Goal: Information Seeking & Learning: Learn about a topic

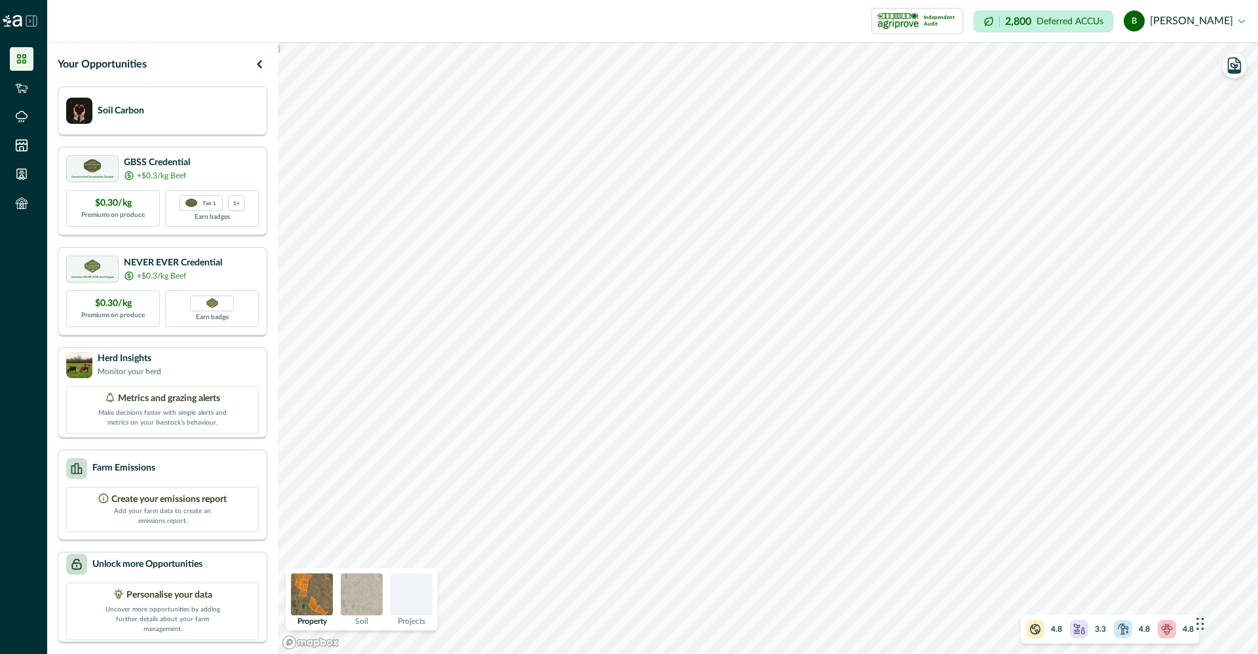
click at [411, 600] on div at bounding box center [411, 594] width 42 height 42
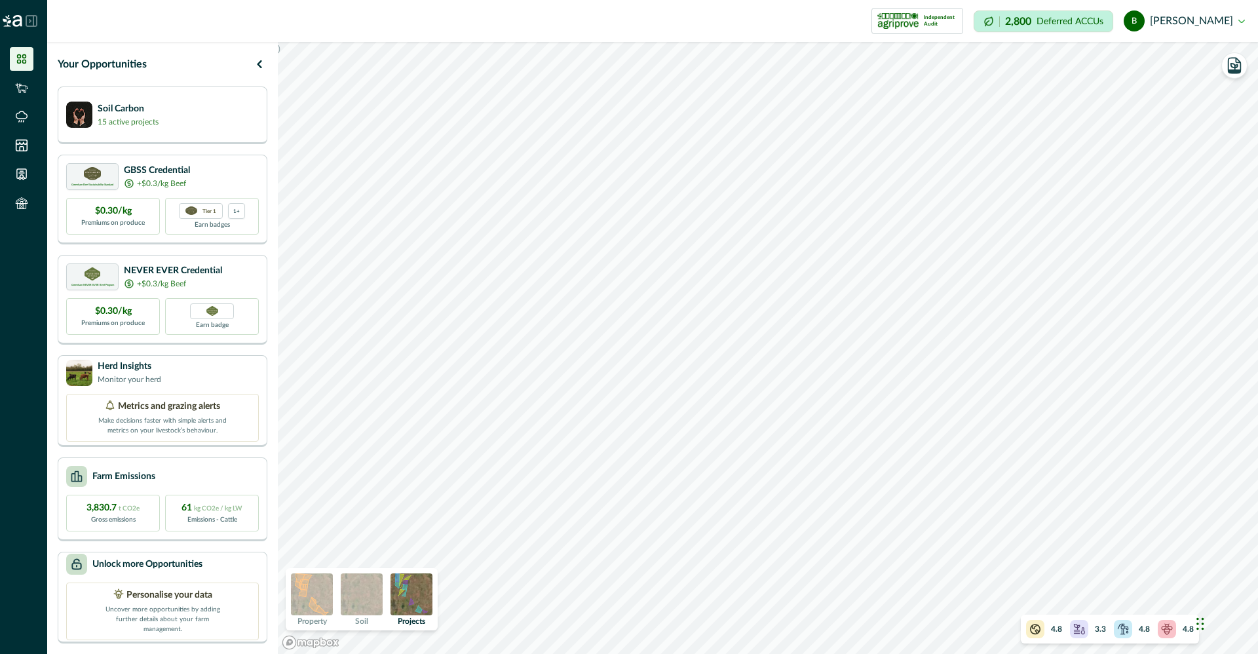
click at [358, 595] on img at bounding box center [362, 594] width 42 height 42
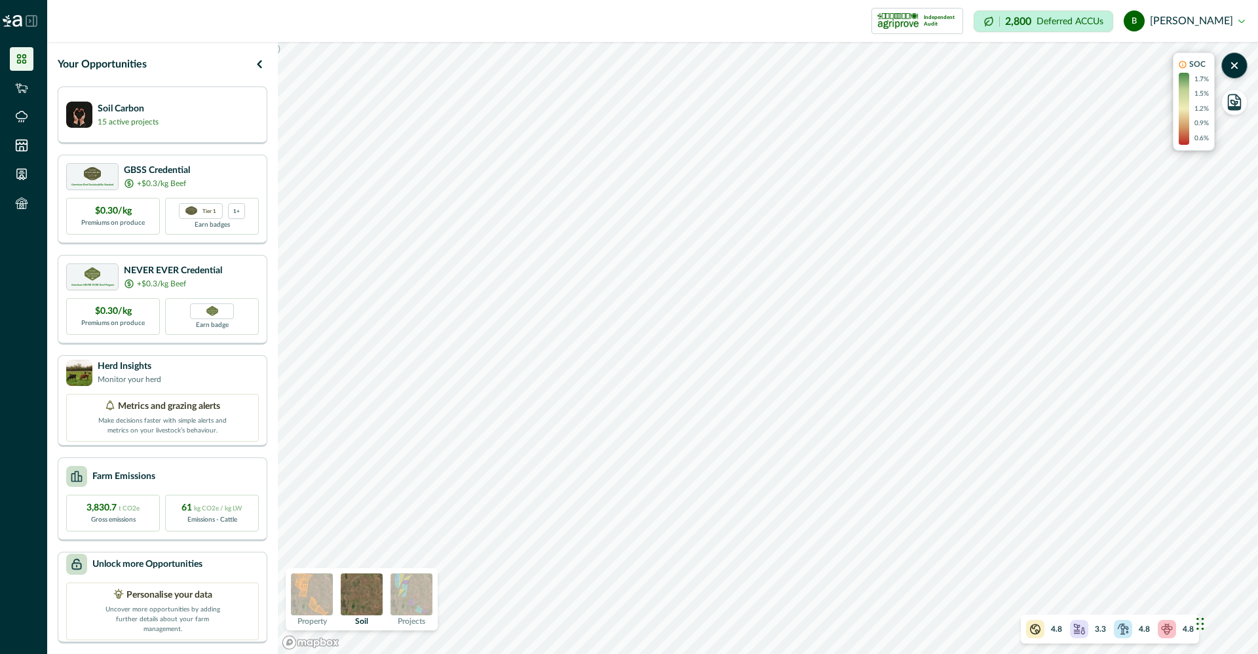
click at [401, 596] on img at bounding box center [411, 594] width 42 height 42
click at [1243, 67] on icon "button" at bounding box center [1234, 65] width 18 height 18
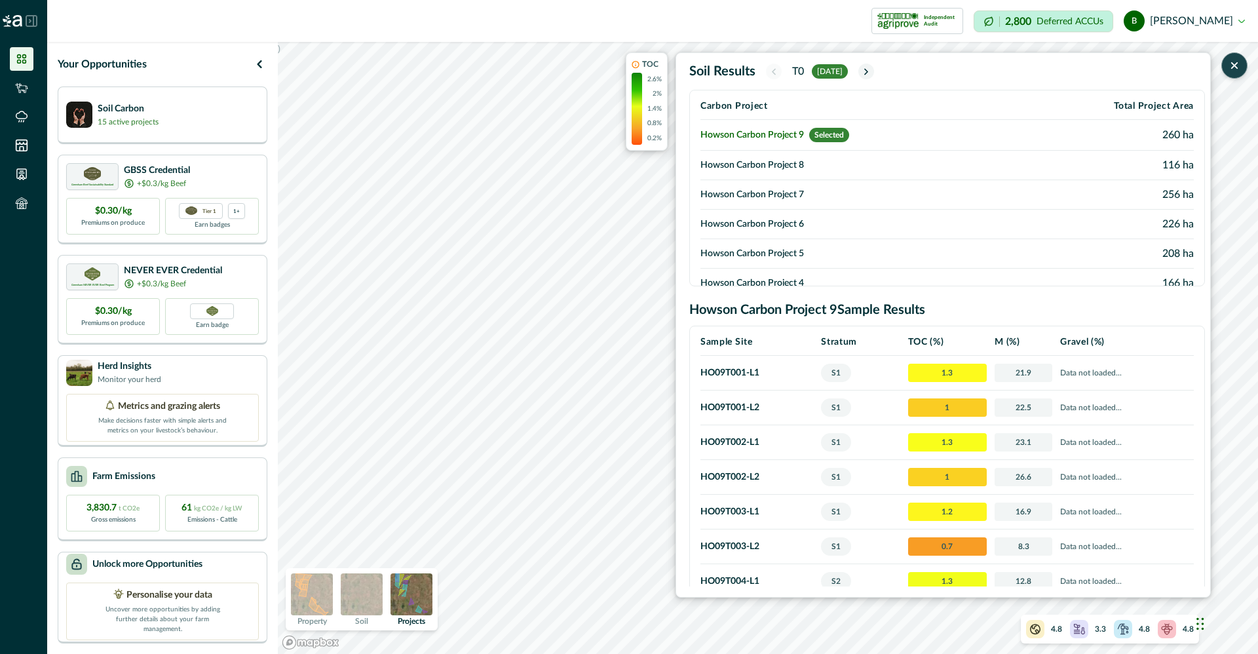
click at [863, 160] on td "Howson Carbon Project 8" at bounding box center [860, 165] width 321 height 29
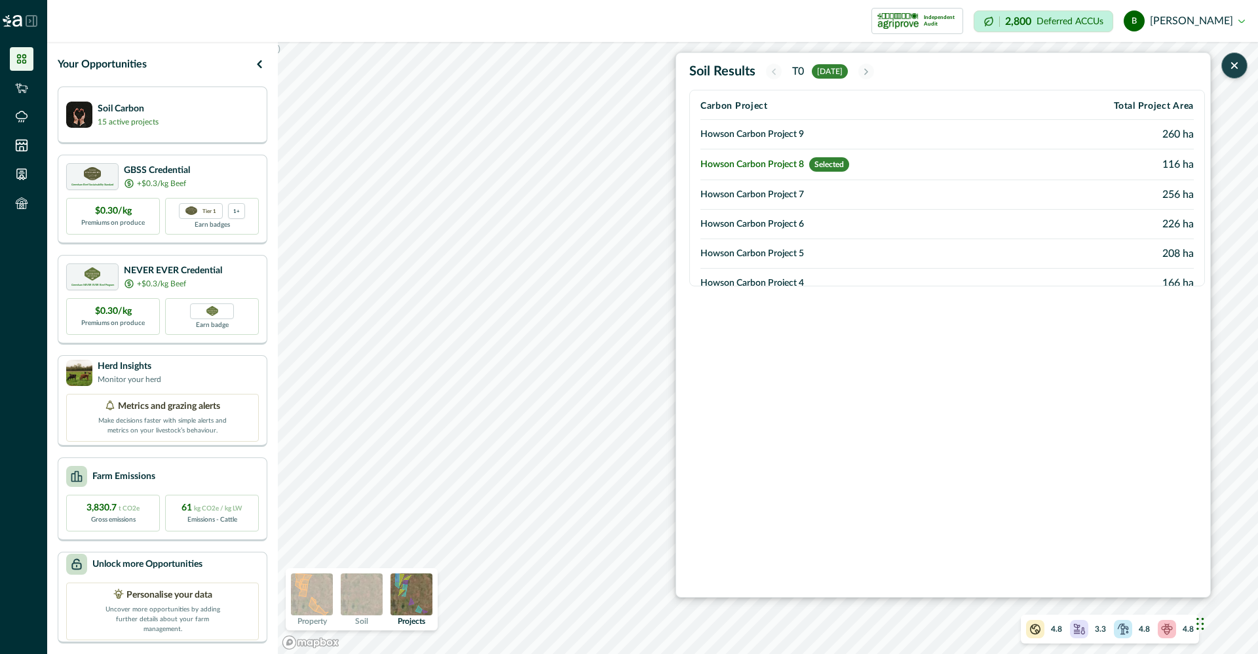
click at [1230, 61] on icon "button" at bounding box center [1233, 65] width 13 height 13
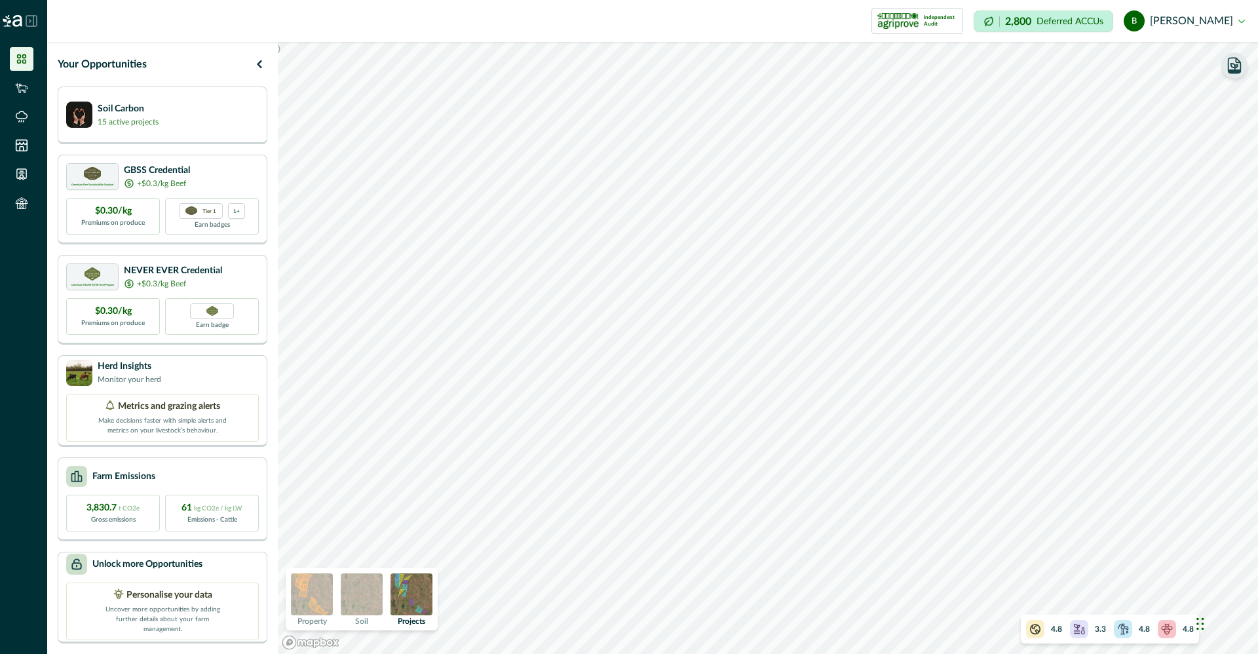
click at [1237, 76] on button "button" at bounding box center [1234, 65] width 26 height 26
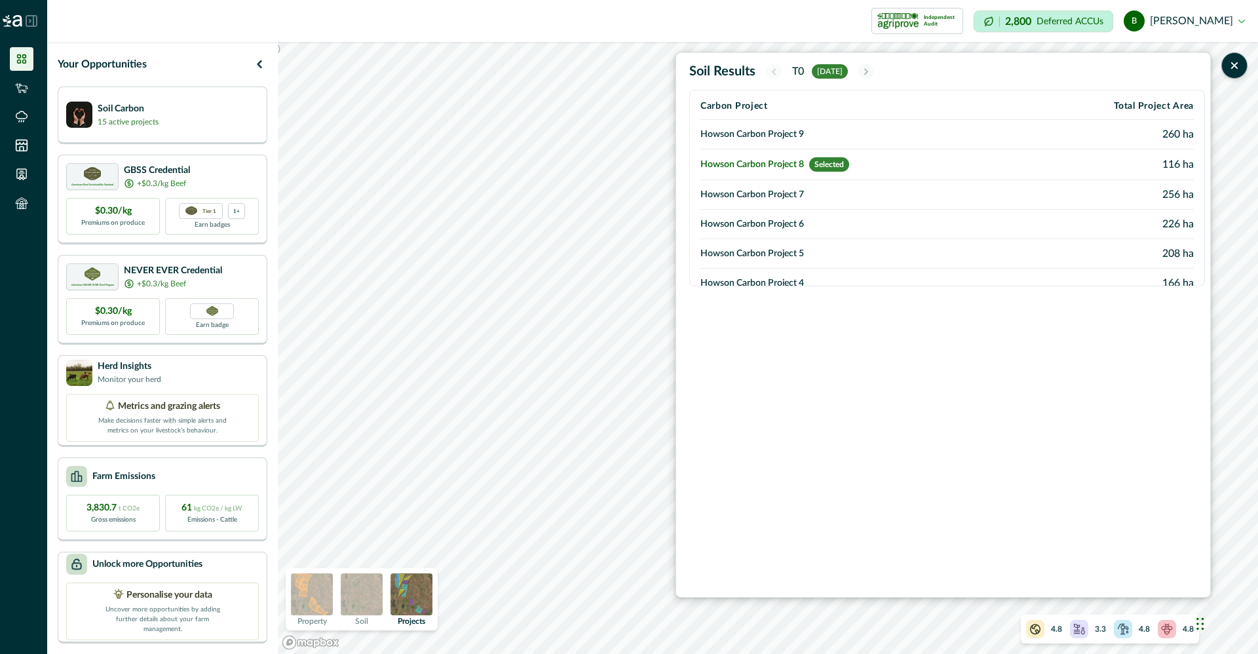
click at [944, 160] on td "Howson Carbon Project 8 Selected" at bounding box center [860, 164] width 321 height 31
click at [819, 165] on span "Selected" at bounding box center [829, 164] width 40 height 14
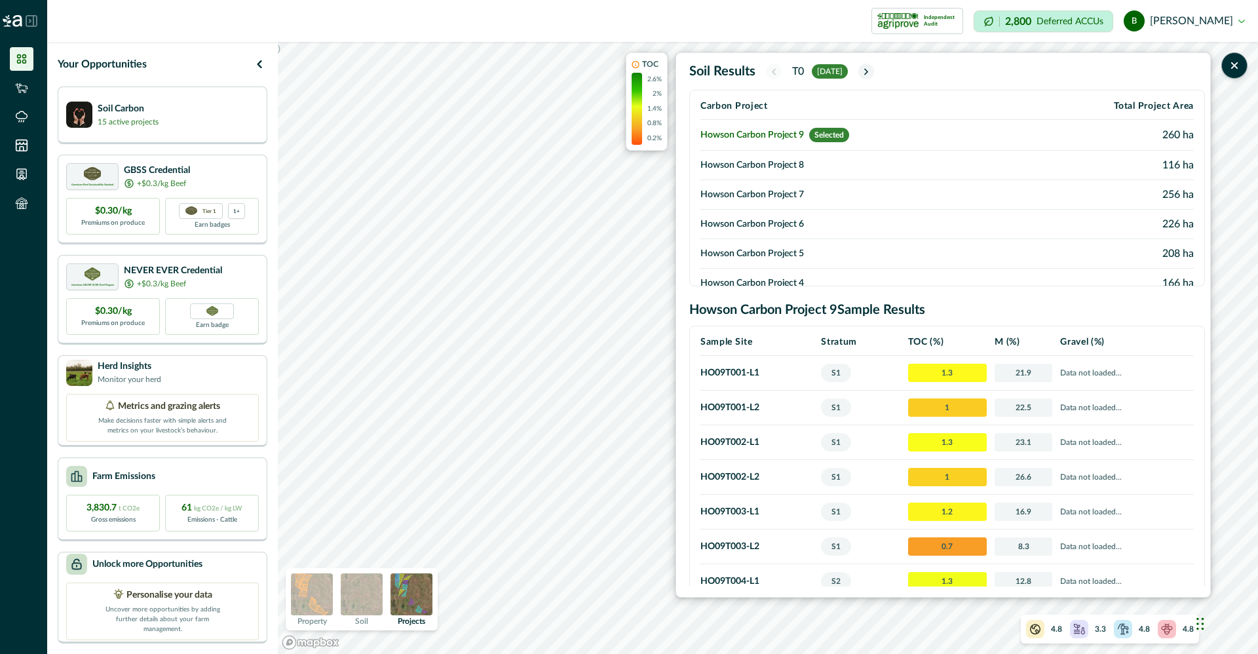
click at [645, 314] on div "TOC 2.6% 2% 1.4% 0.8% 0.2% Soil Results T0 apr 2022 Carbon Project Total Projec…" at bounding box center [918, 324] width 585 height 545
click at [246, 365] on div "Your Opportunities Soil Carbon 15 active projects Greenham Beef Sustainability …" at bounding box center [652, 348] width 1210 height 612
click at [1235, 68] on icon "button" at bounding box center [1233, 65] width 13 height 13
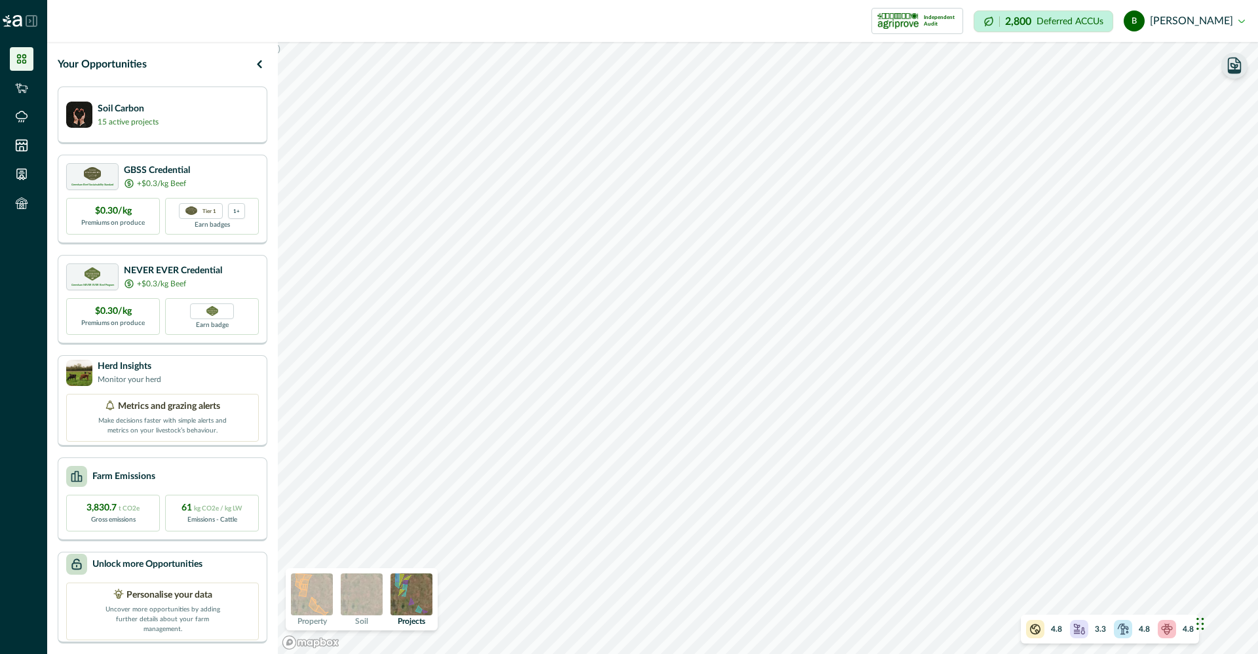
click at [1239, 77] on button "button" at bounding box center [1234, 65] width 26 height 26
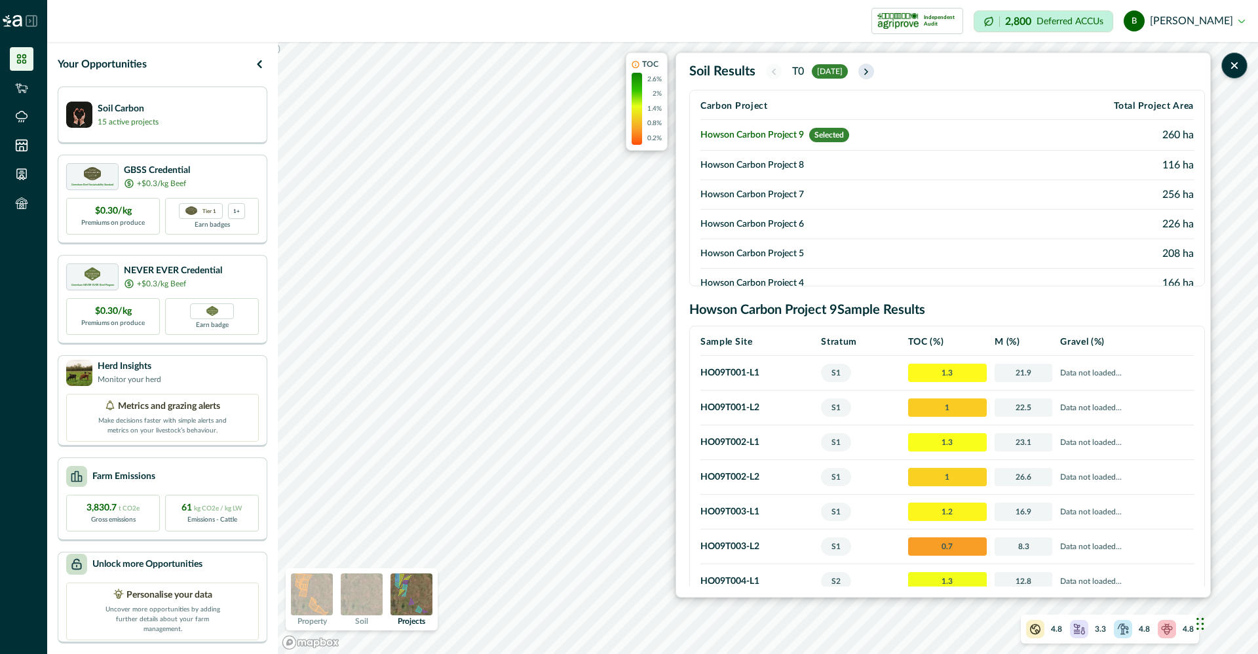
click at [871, 71] on icon "button" at bounding box center [866, 71] width 10 height 11
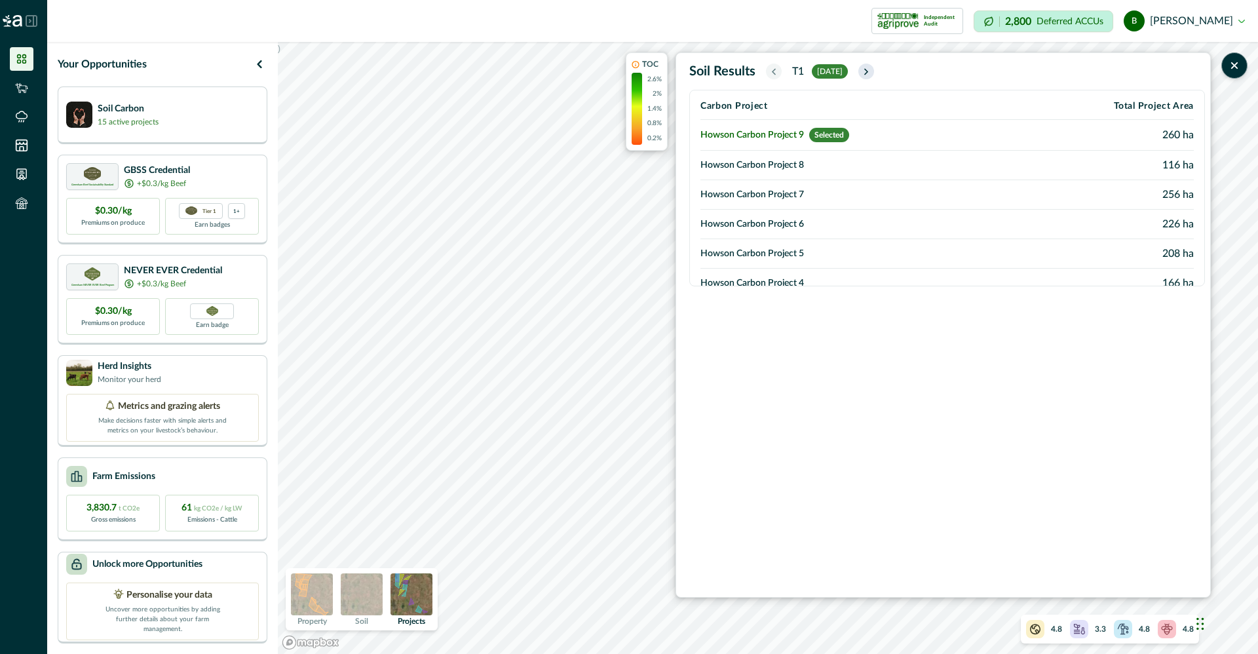
click at [871, 71] on icon "button" at bounding box center [866, 71] width 10 height 11
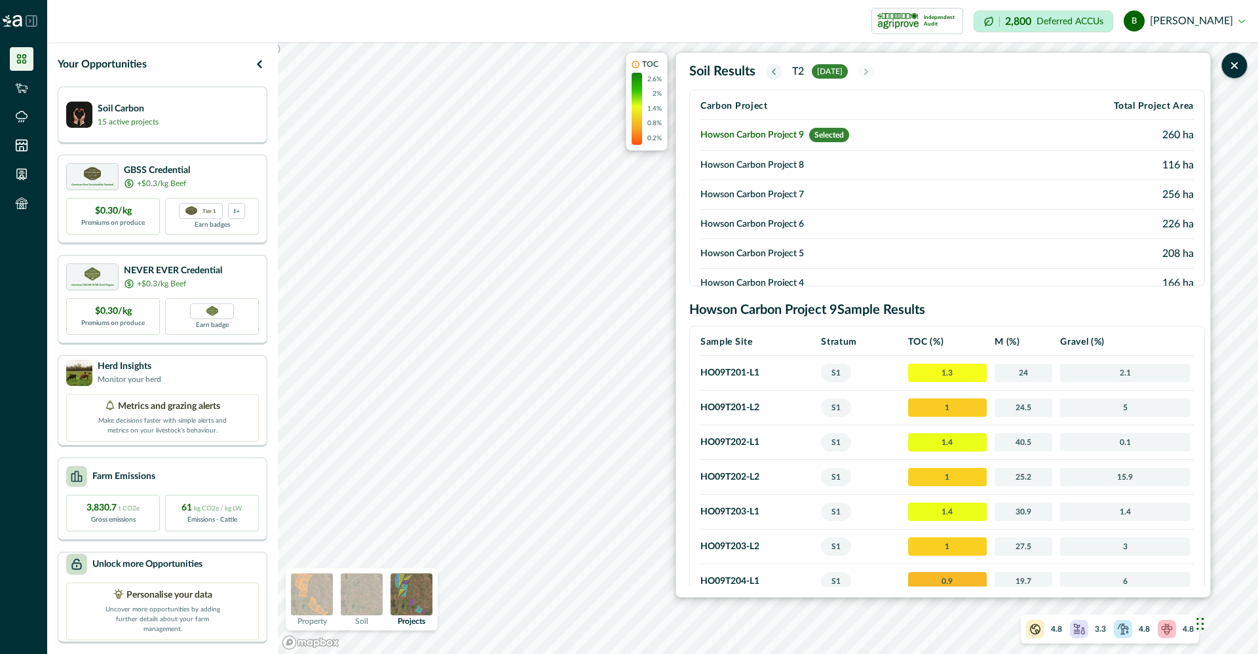
click at [815, 158] on td "Howson Carbon Project 8" at bounding box center [860, 165] width 321 height 29
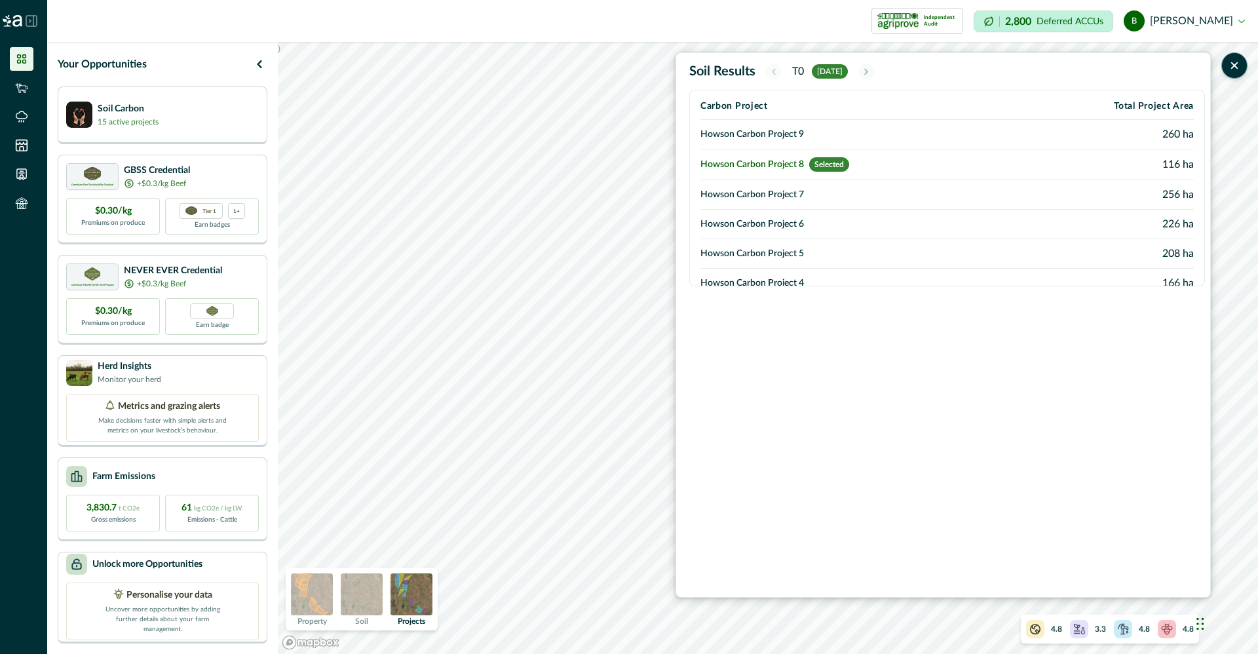
click at [815, 136] on td "Howson Carbon Project 9" at bounding box center [860, 134] width 321 height 29
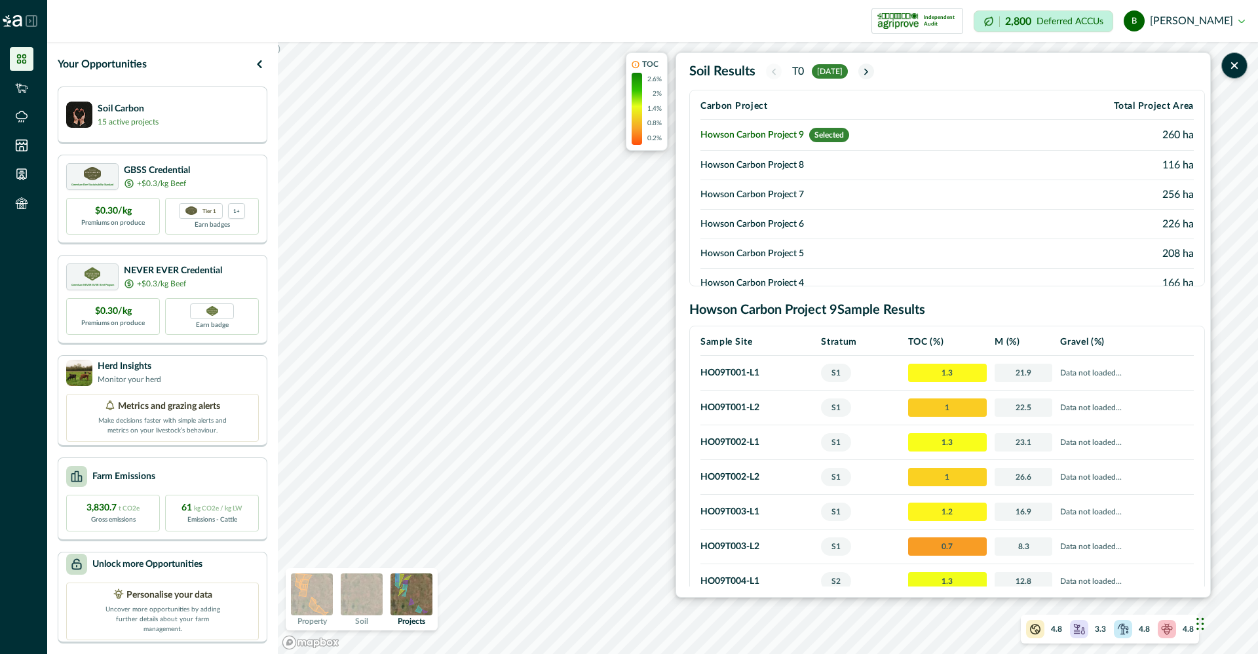
click at [814, 174] on td "Howson Carbon Project 8" at bounding box center [860, 165] width 321 height 29
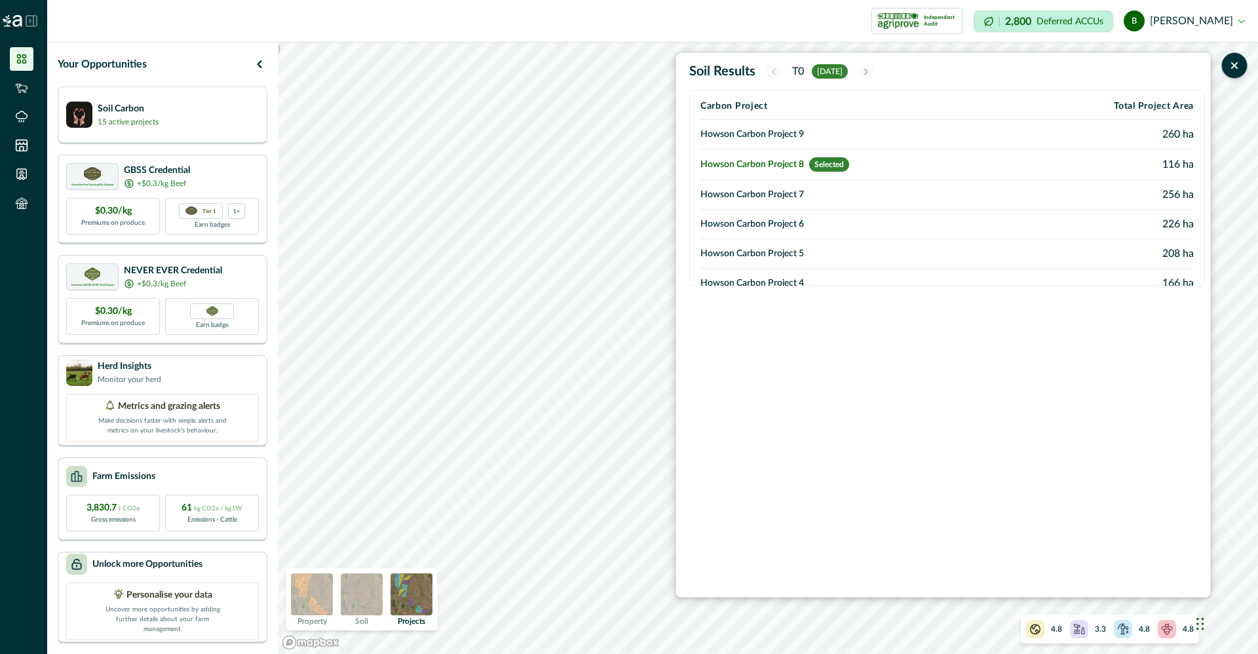
click at [815, 195] on td "Howson Carbon Project 7" at bounding box center [860, 194] width 321 height 29
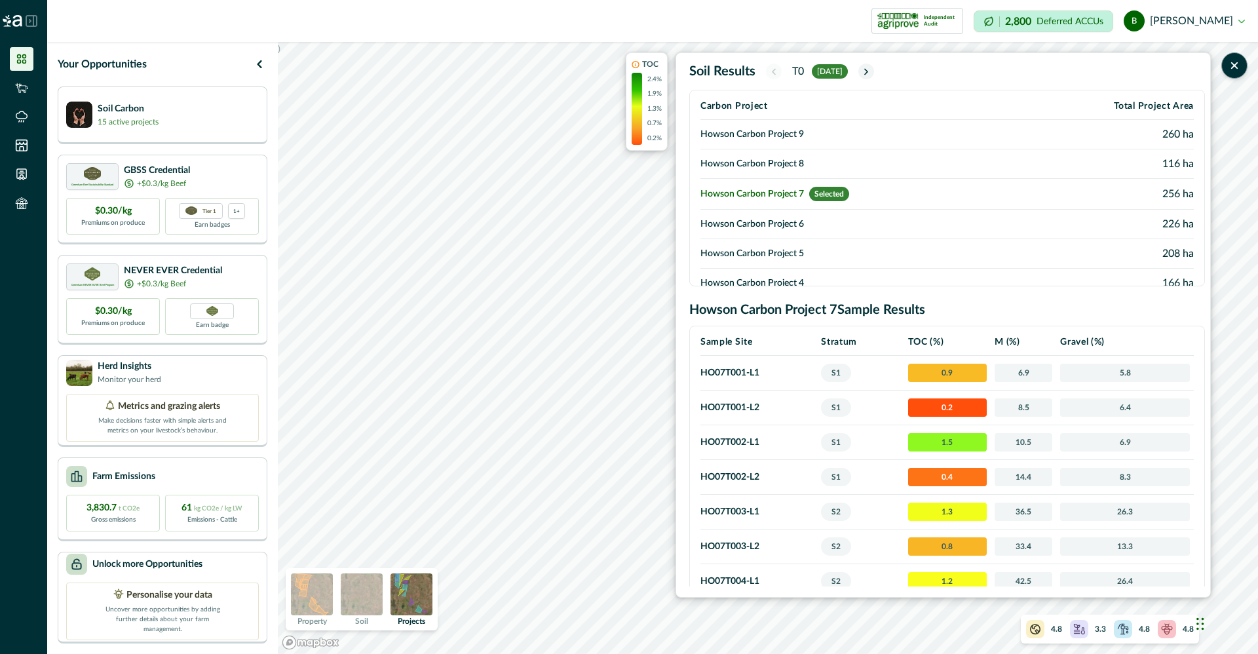
click at [820, 156] on td "Howson Carbon Project 8" at bounding box center [860, 163] width 321 height 29
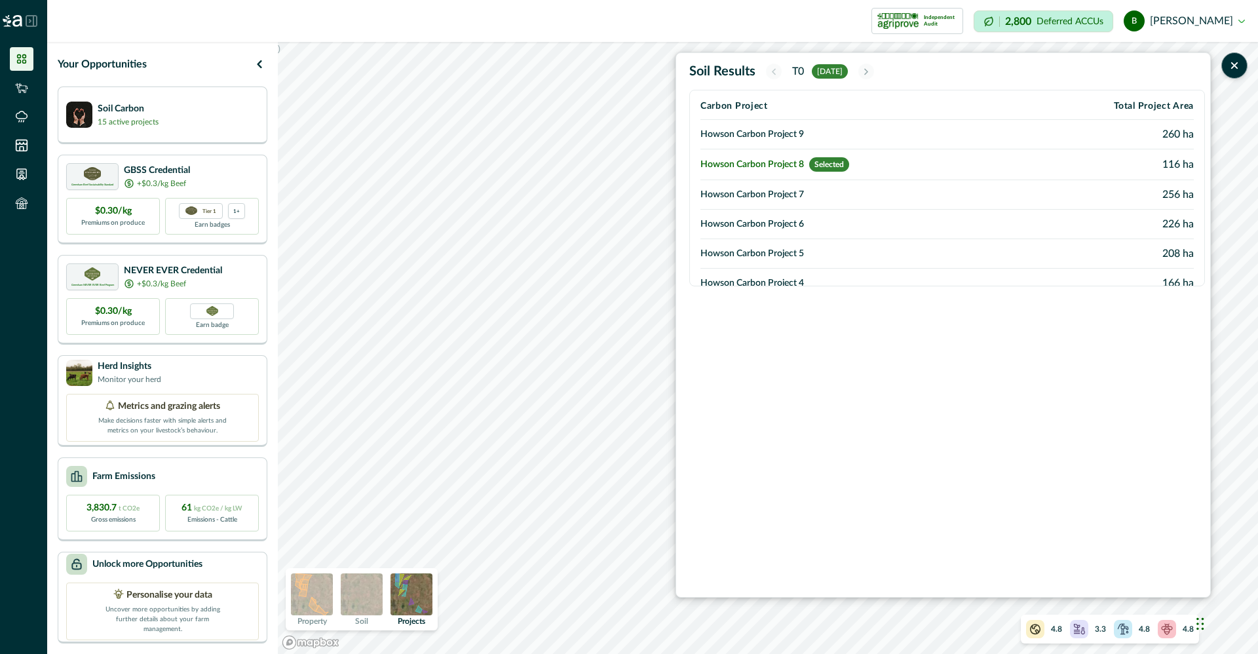
click at [819, 188] on td "Howson Carbon Project 7" at bounding box center [860, 194] width 321 height 29
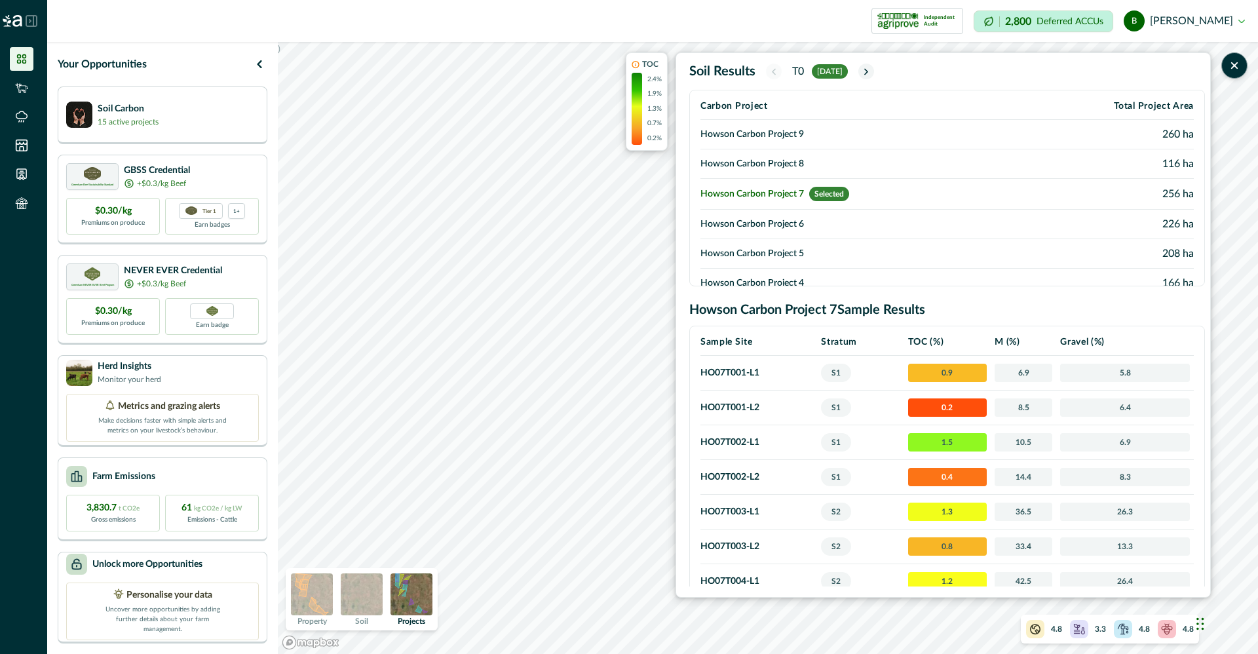
click at [812, 224] on td "Howson Carbon Project 6" at bounding box center [860, 224] width 321 height 29
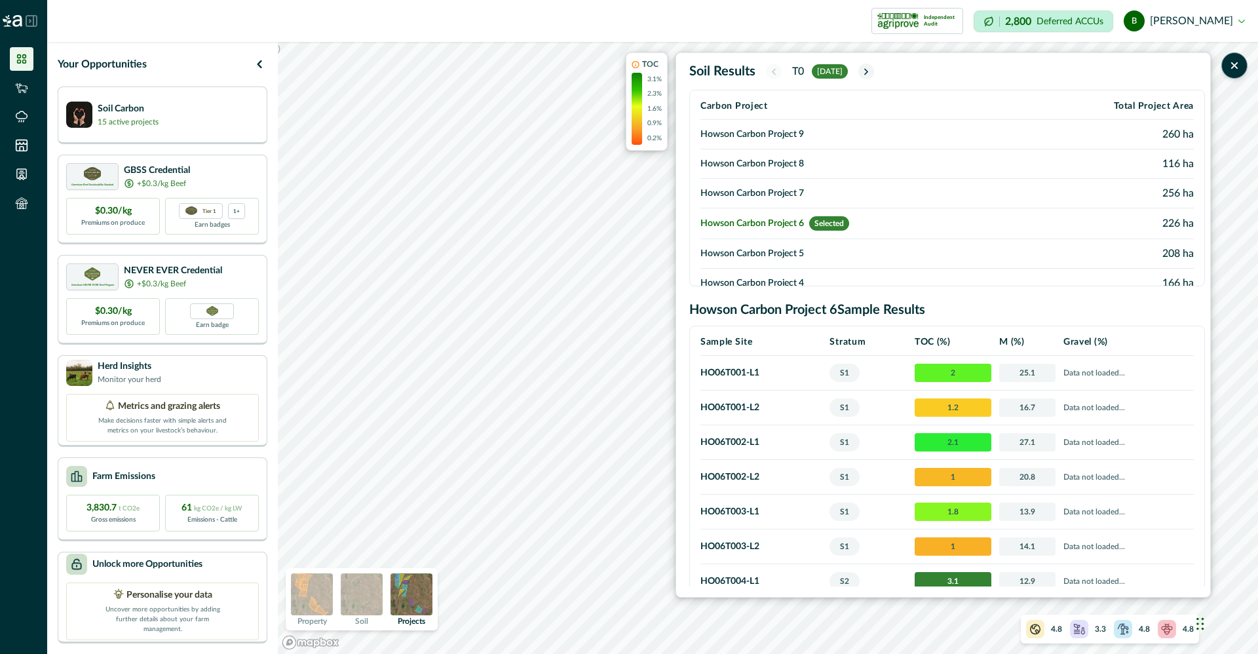
click at [805, 253] on td "Howson Carbon Project 5" at bounding box center [860, 253] width 321 height 29
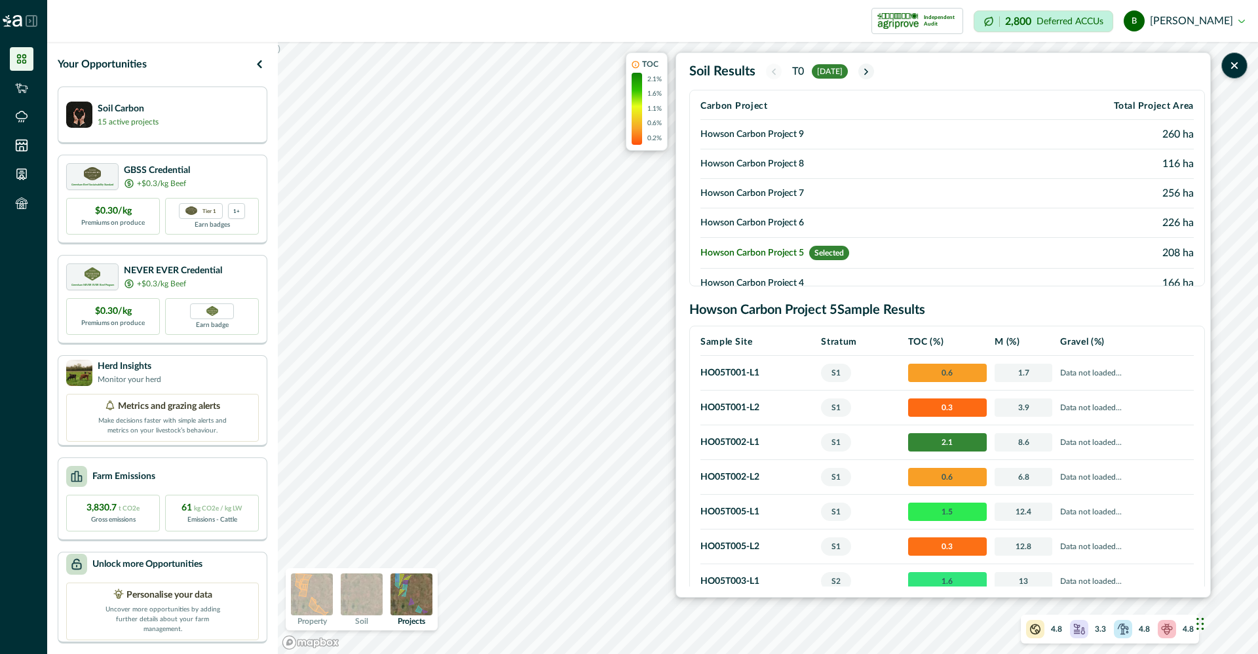
click at [800, 278] on td "Howson Carbon Project 4" at bounding box center [860, 283] width 321 height 29
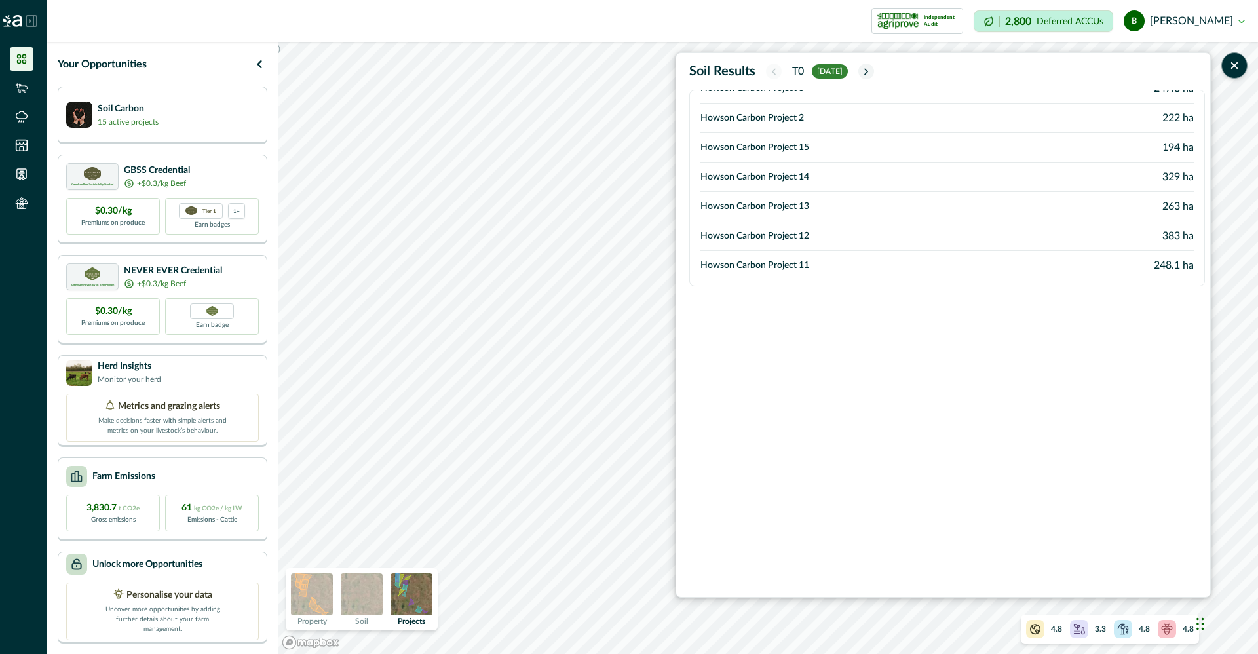
scroll to position [307, 0]
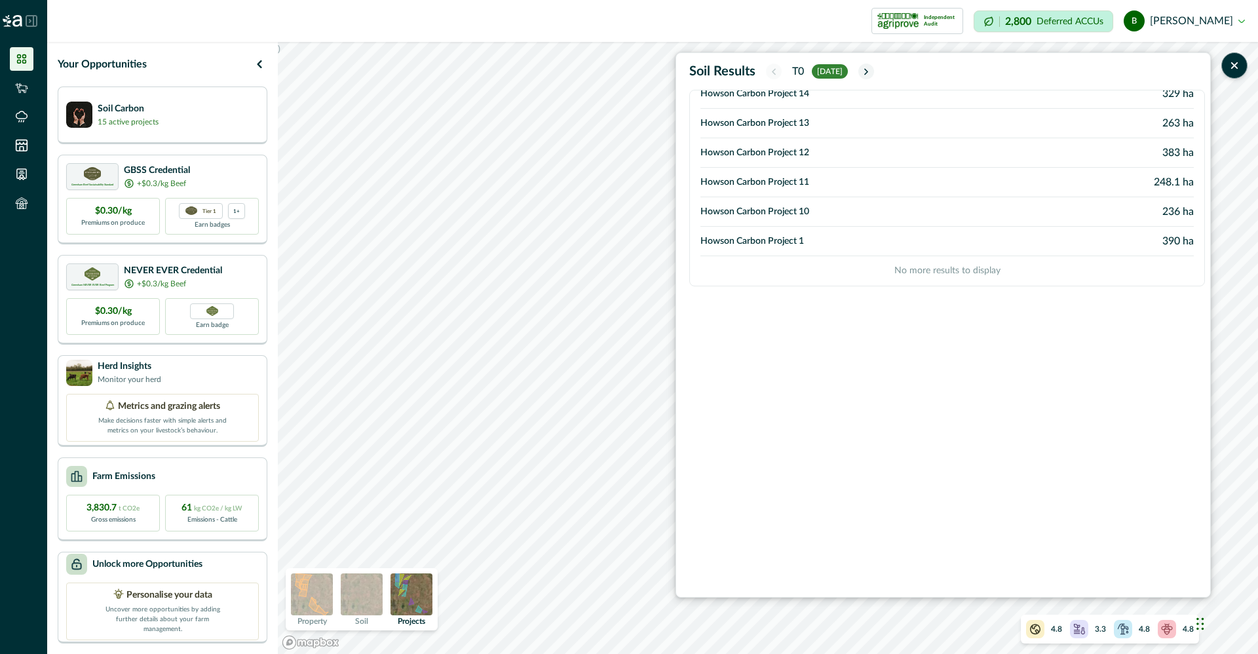
click at [831, 236] on td "Howson Carbon Project 1" at bounding box center [860, 241] width 321 height 29
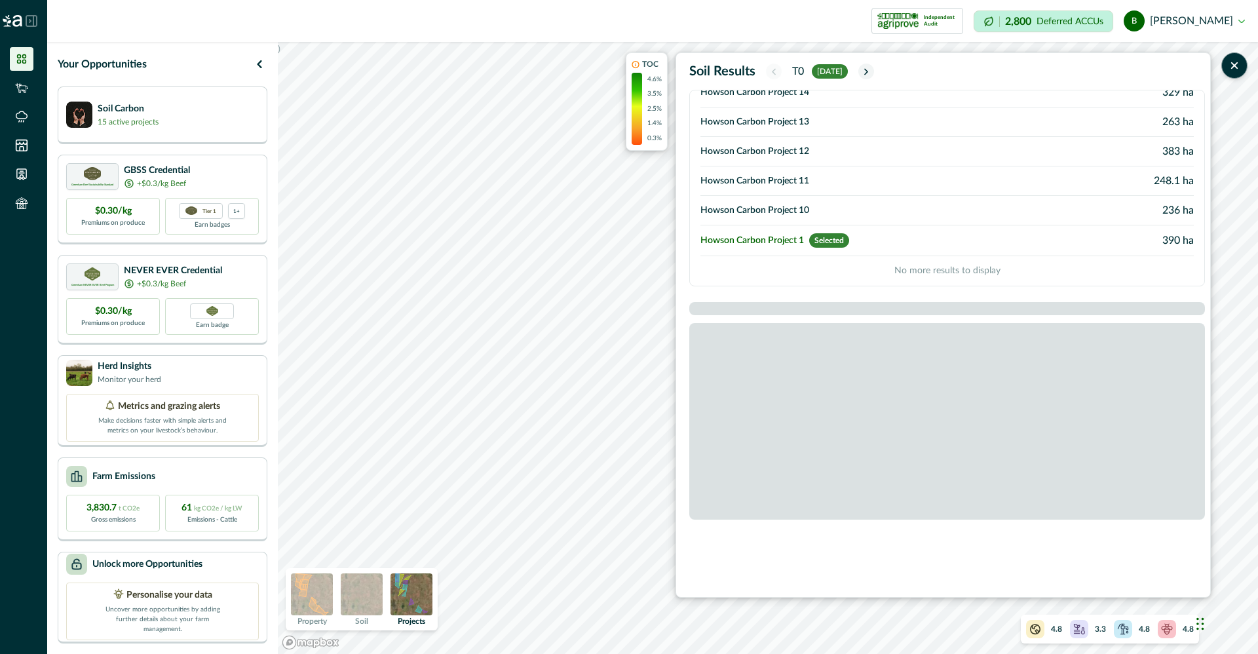
scroll to position [306, 0]
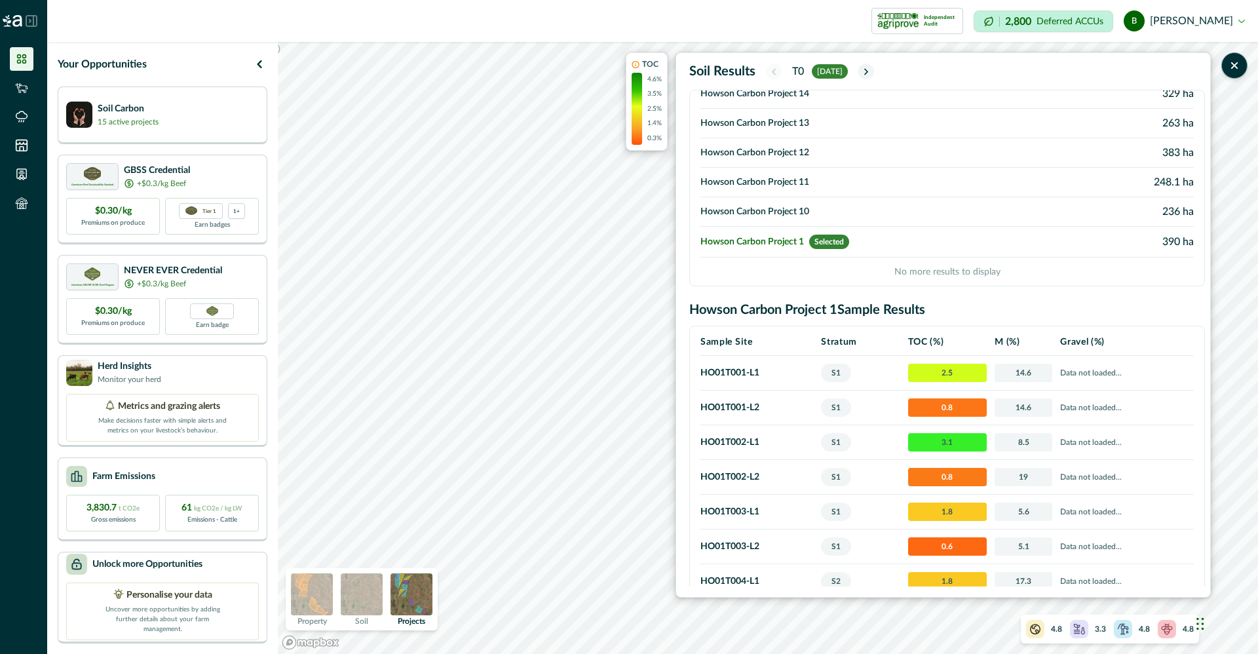
click at [994, 371] on td "14.6" at bounding box center [1022, 373] width 65 height 35
click at [836, 382] on td "S1" at bounding box center [860, 373] width 86 height 35
click at [755, 371] on td "HO01T001 - L1" at bounding box center [758, 373] width 117 height 35
click at [1241, 58] on button "button" at bounding box center [1234, 65] width 26 height 26
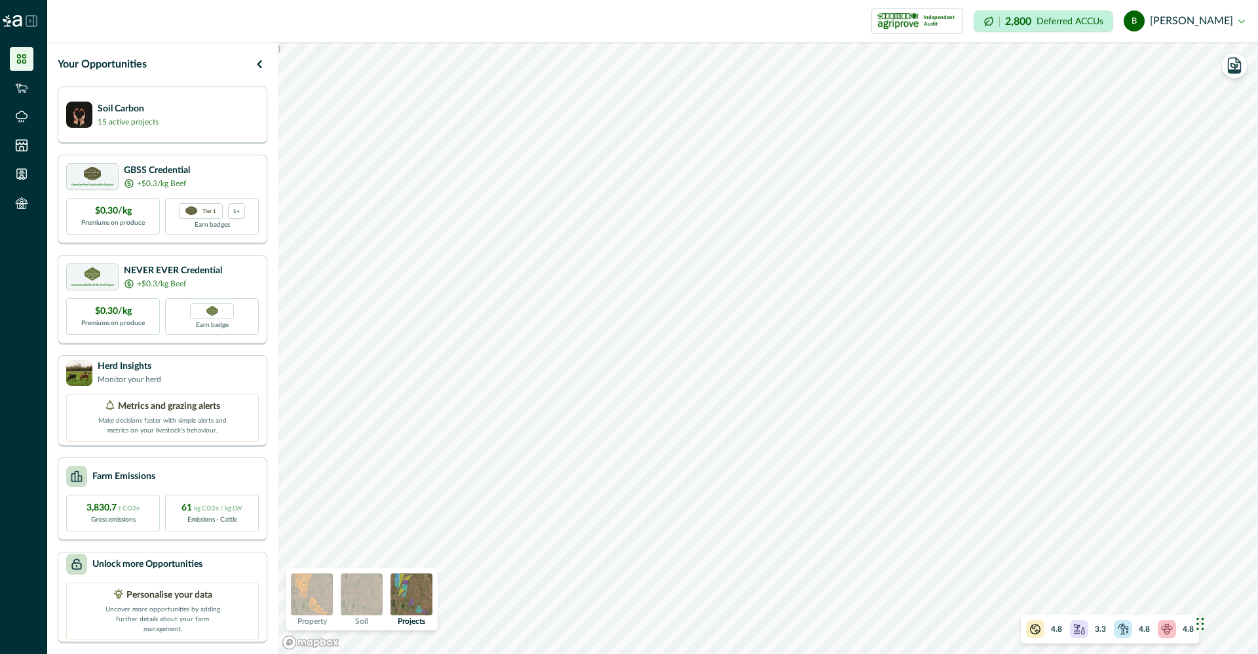
click at [356, 600] on img at bounding box center [362, 594] width 42 height 42
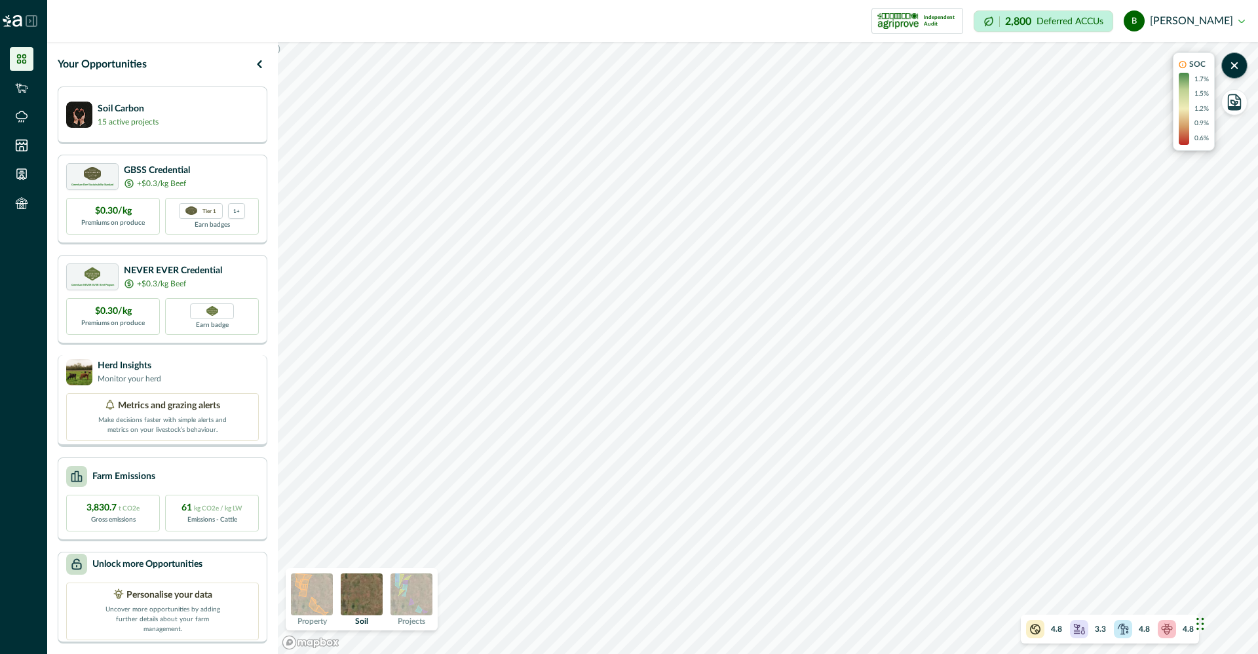
click at [189, 373] on div "Herd Insights Monitor your herd" at bounding box center [162, 372] width 193 height 26
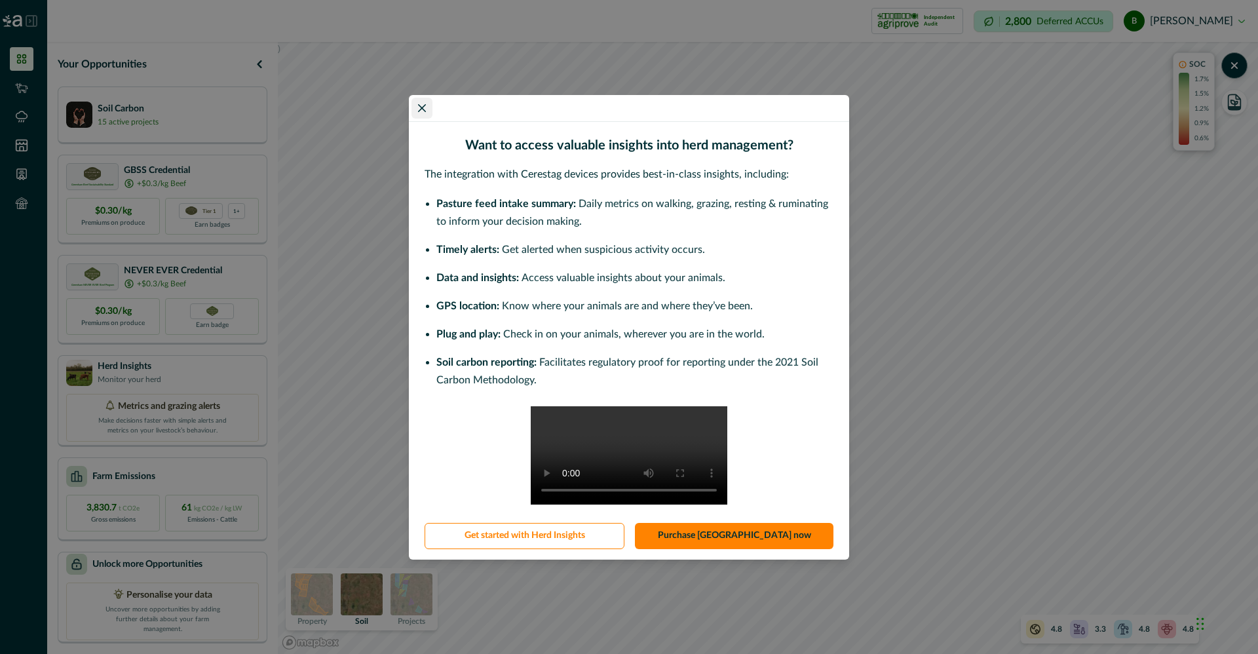
click at [424, 104] on icon "Close" at bounding box center [422, 108] width 8 height 8
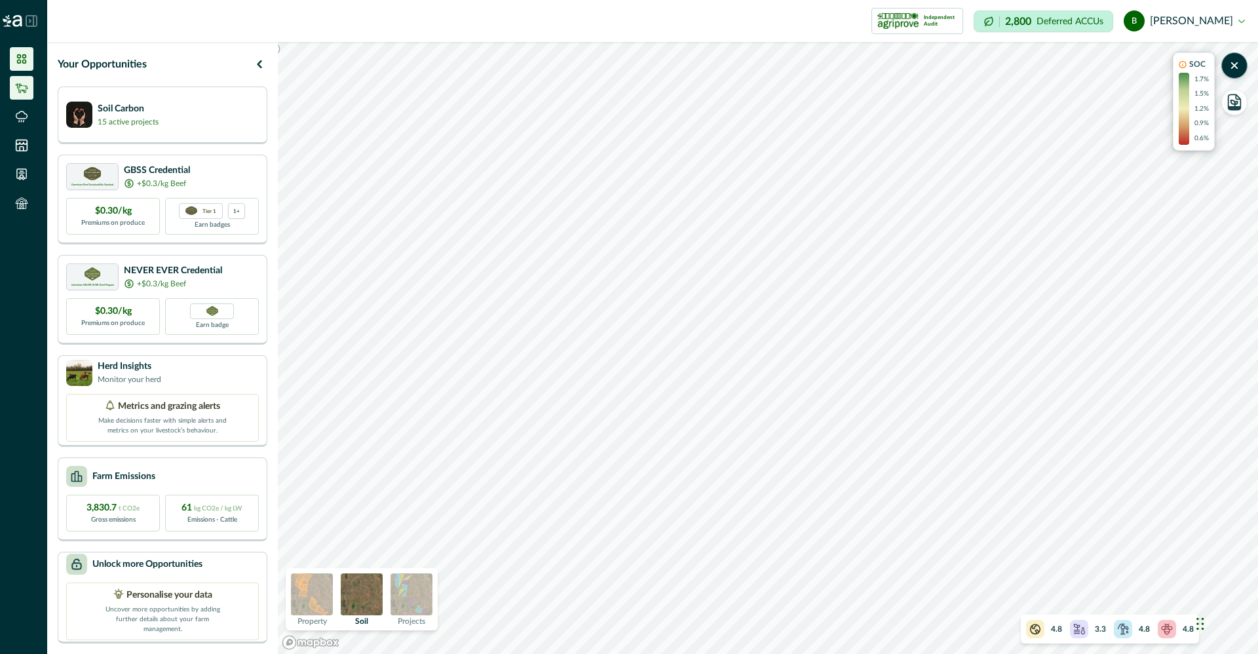
click at [29, 84] on li at bounding box center [22, 88] width 24 height 24
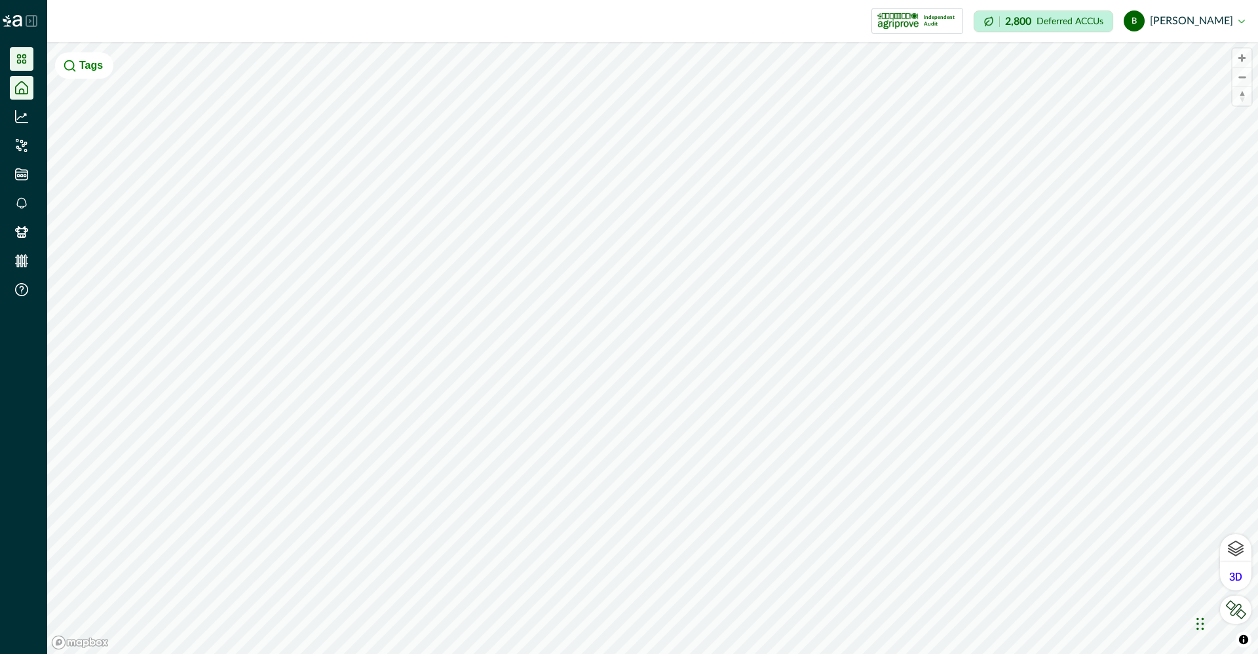
click at [24, 53] on icon at bounding box center [21, 58] width 13 height 13
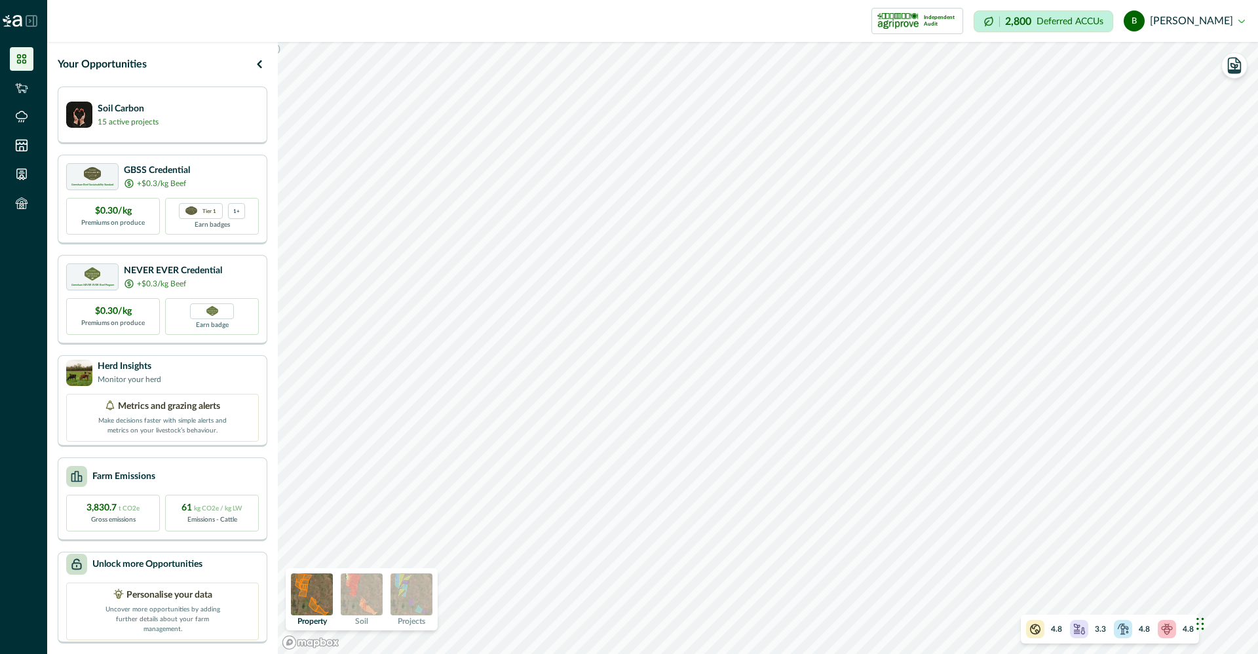
click at [369, 603] on img at bounding box center [362, 594] width 42 height 42
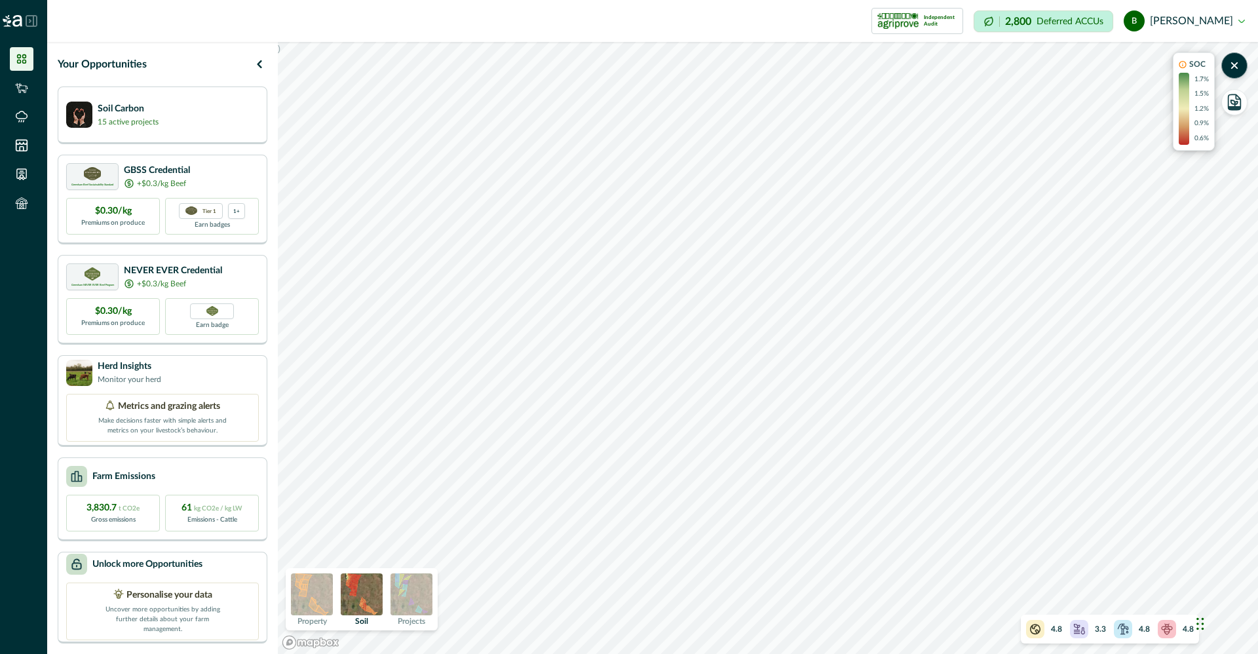
click at [416, 599] on img at bounding box center [411, 594] width 42 height 42
click at [1227, 73] on icon "button" at bounding box center [1234, 65] width 18 height 18
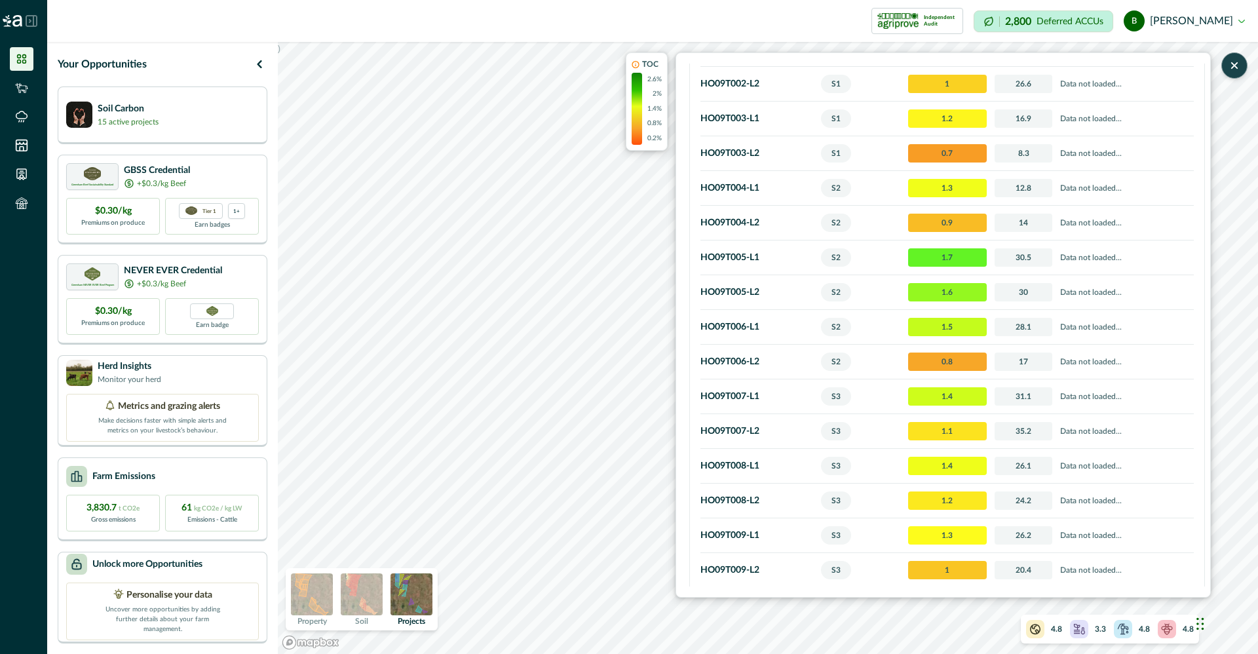
scroll to position [611, 0]
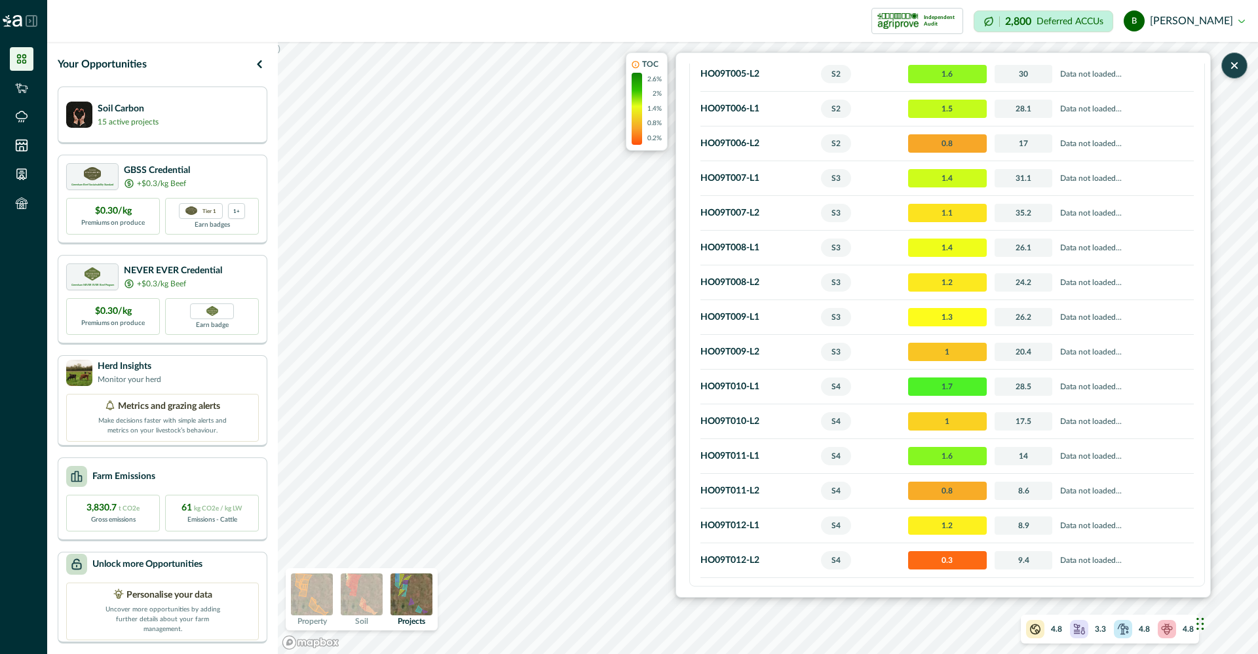
click at [1237, 64] on icon "button" at bounding box center [1233, 65] width 13 height 13
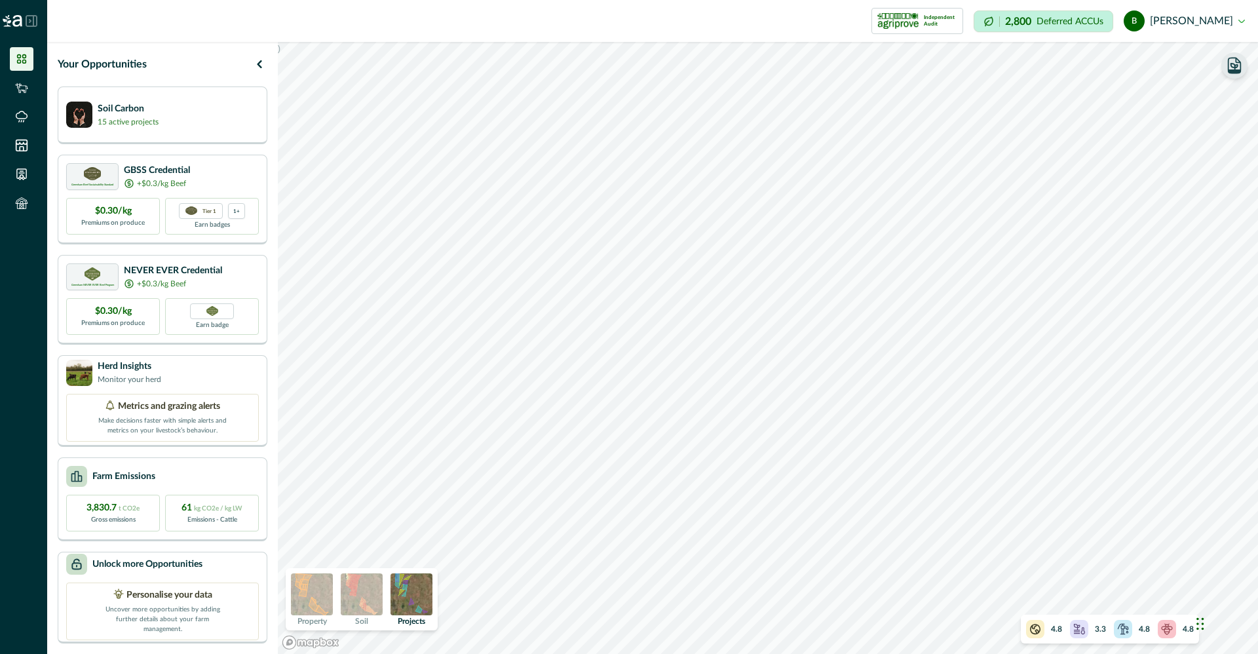
click at [341, 605] on img at bounding box center [362, 594] width 42 height 42
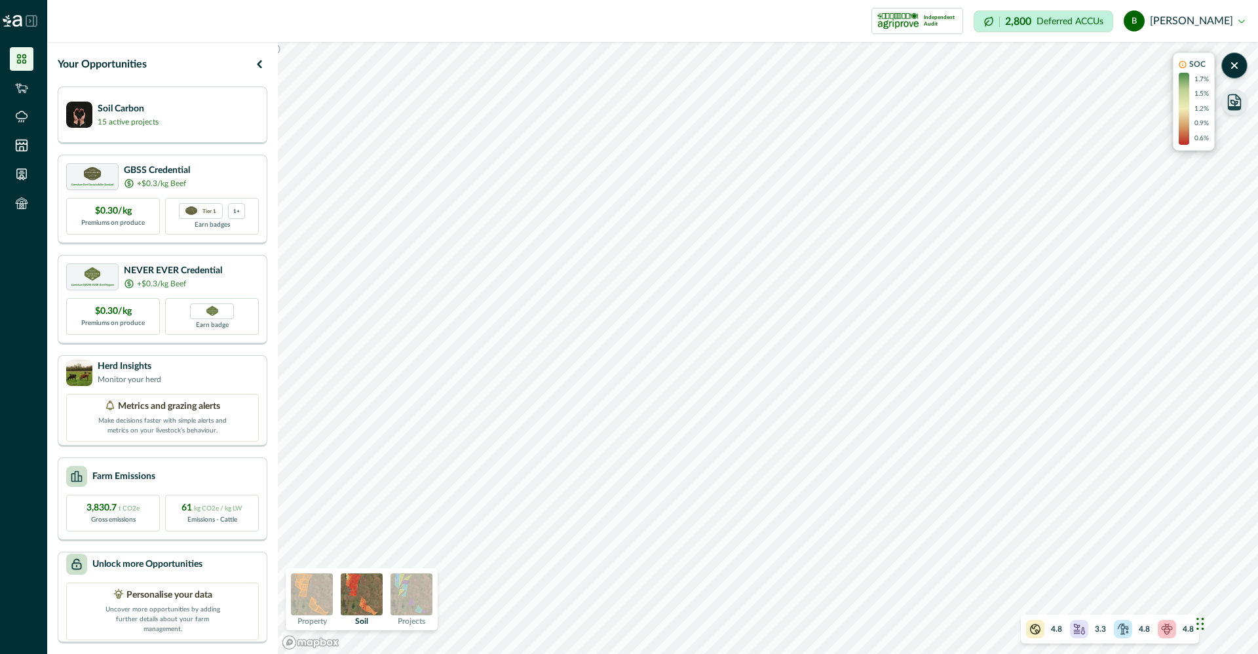
click at [1239, 105] on icon "button" at bounding box center [1234, 102] width 18 height 18
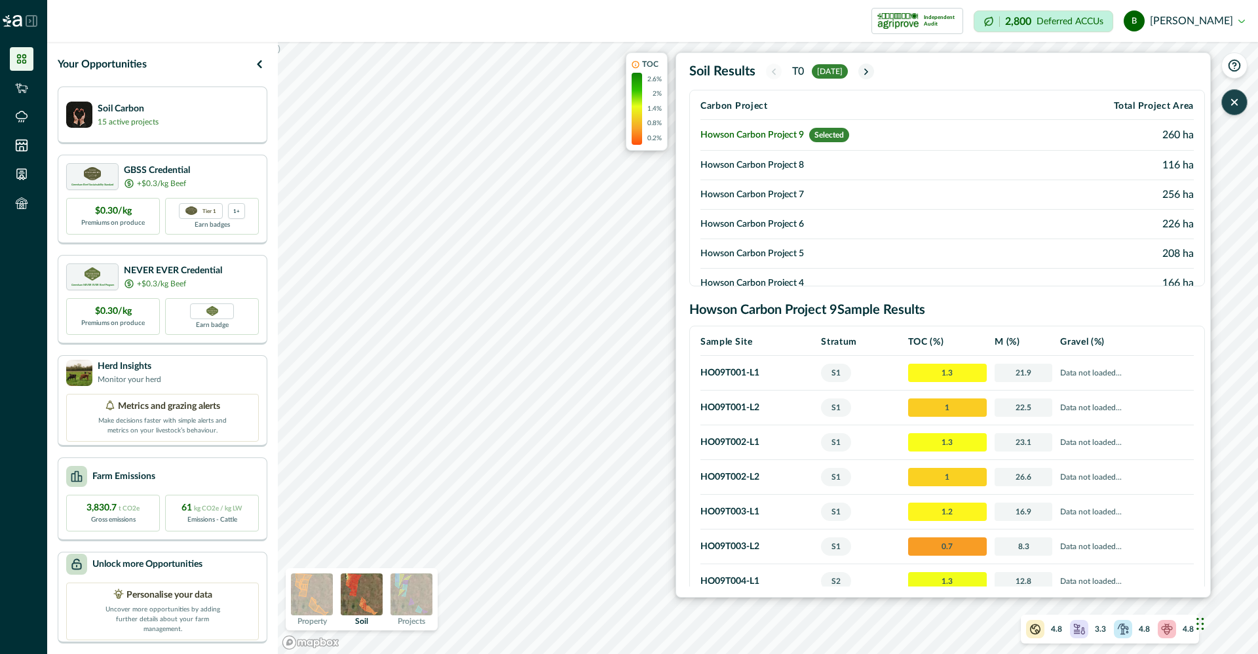
click at [1236, 105] on icon "button" at bounding box center [1233, 102] width 13 height 13
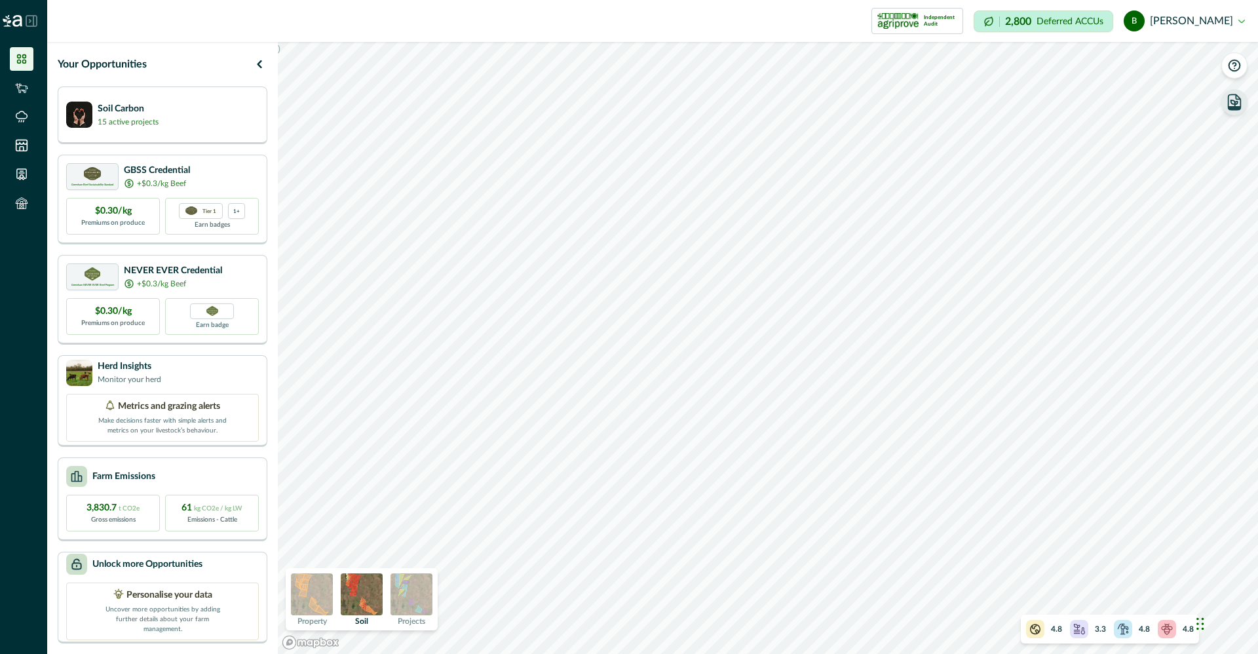
click at [310, 605] on img at bounding box center [312, 594] width 42 height 42
click at [1239, 71] on icon "button" at bounding box center [1234, 70] width 12 height 3
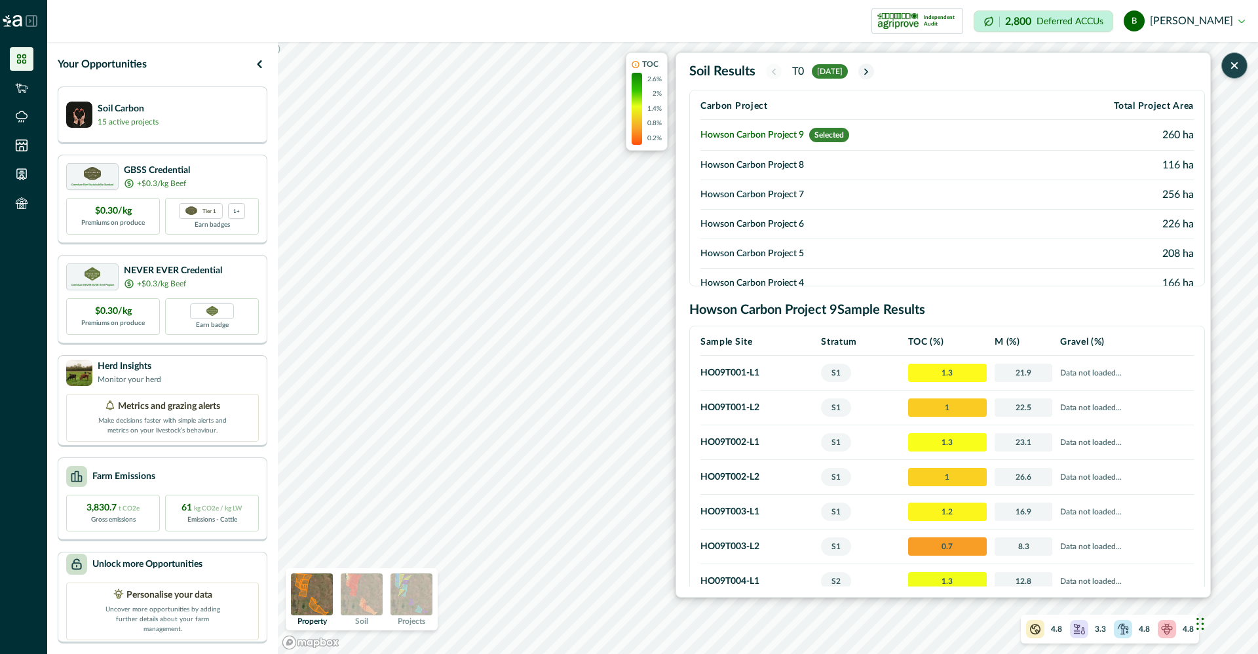
click at [1234, 65] on icon "button" at bounding box center [1233, 65] width 5 height 5
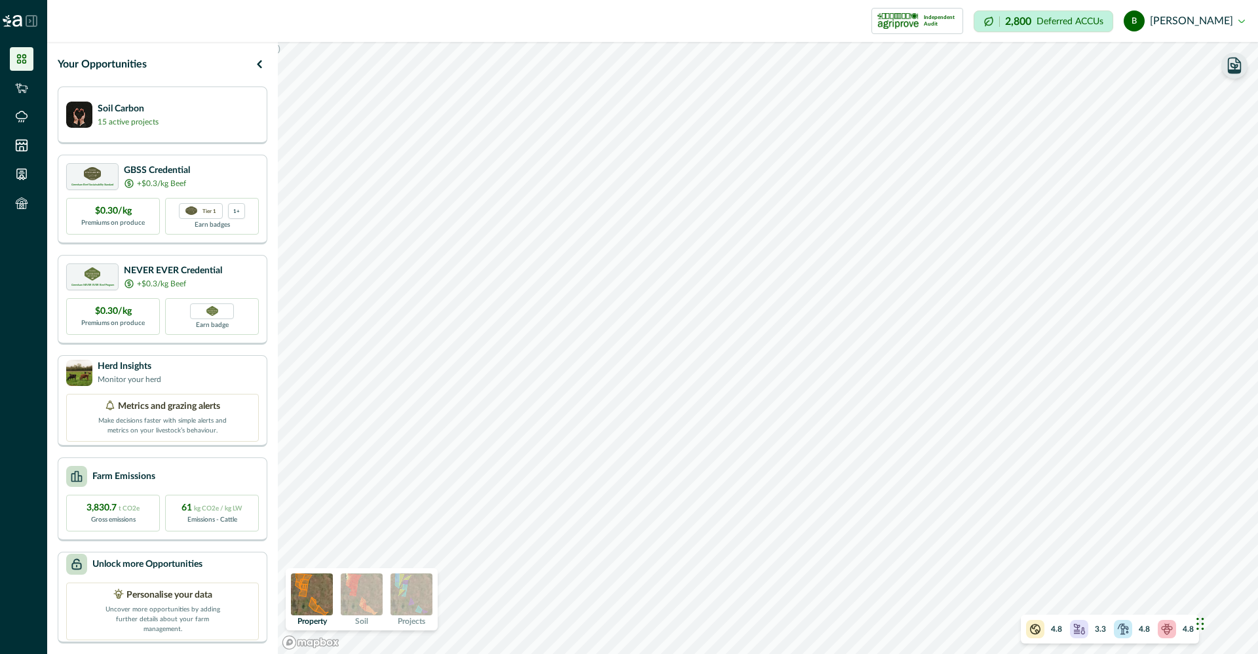
click at [1231, 71] on icon "button" at bounding box center [1234, 70] width 12 height 3
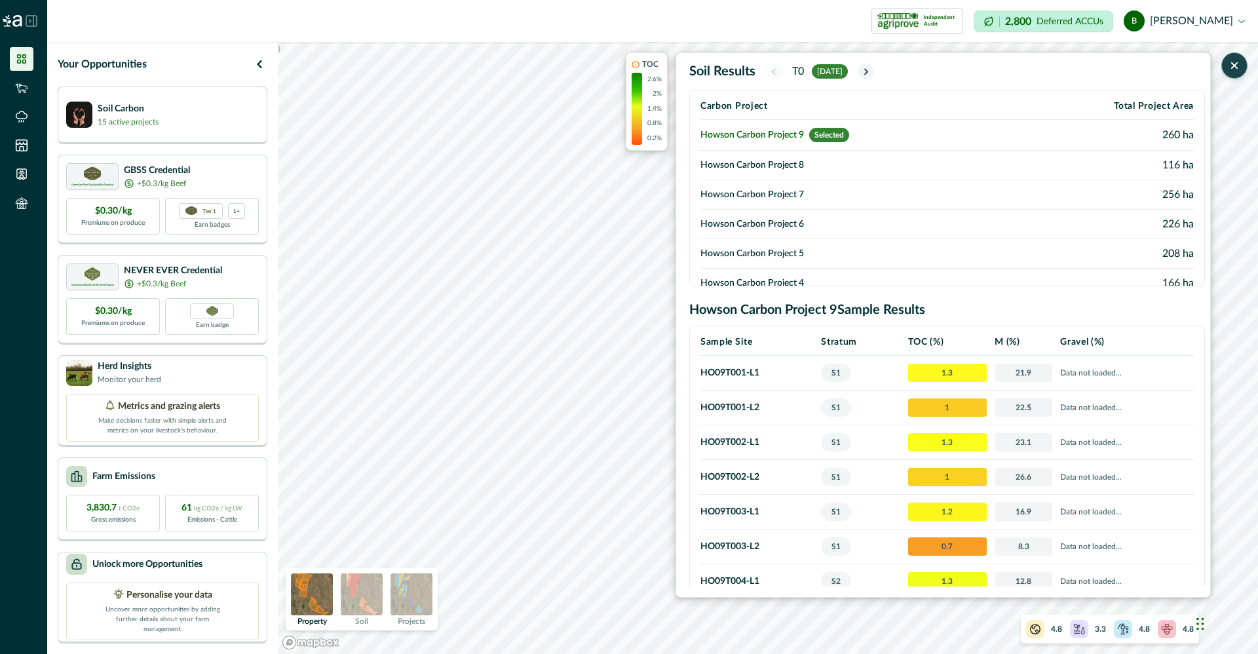
click at [827, 133] on span "Selected" at bounding box center [829, 135] width 40 height 14
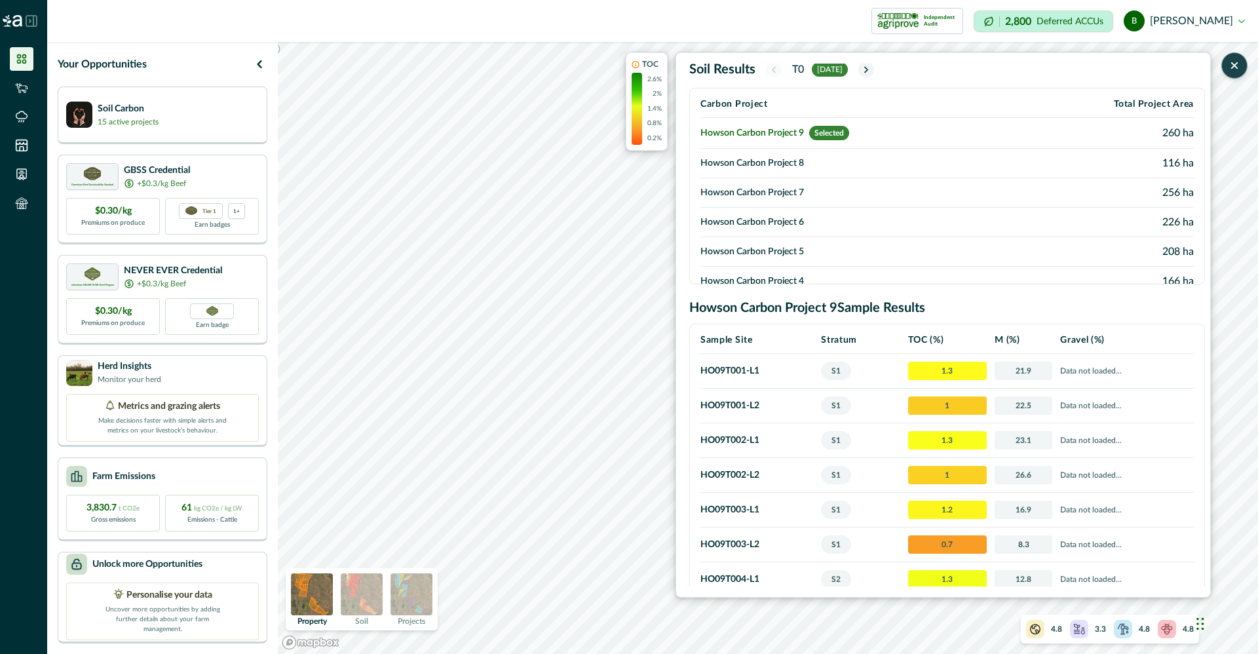
scroll to position [0, 0]
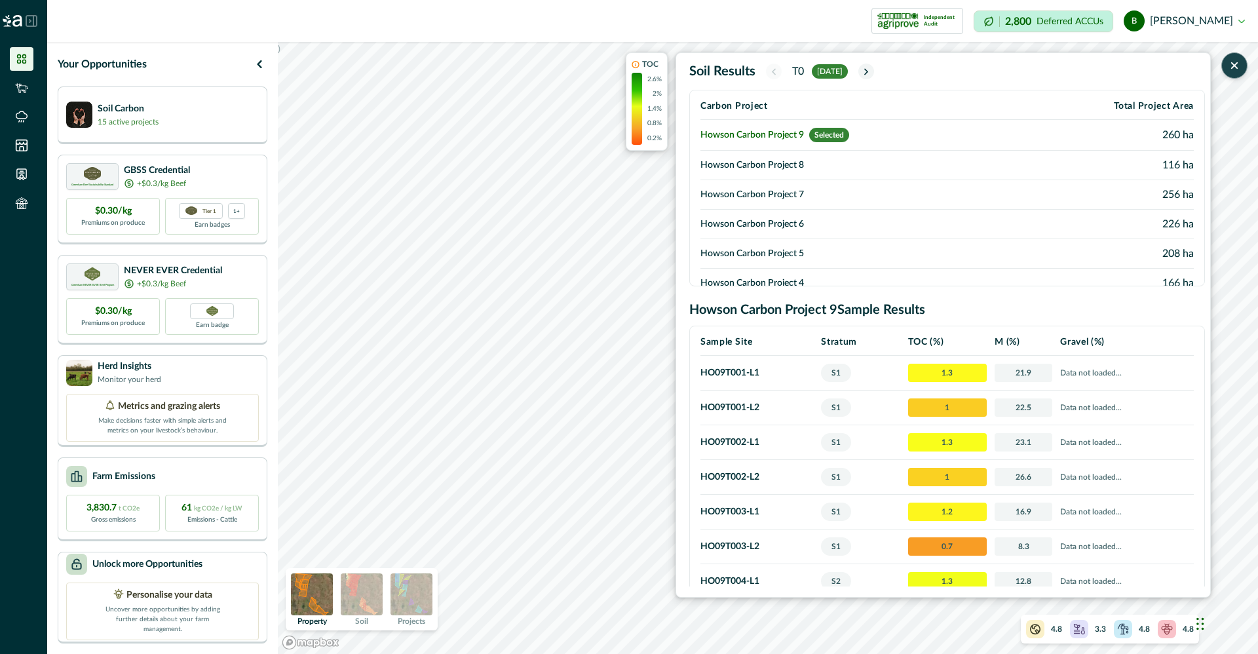
click at [1237, 65] on icon "button" at bounding box center [1233, 65] width 13 height 13
